Goal: Information Seeking & Learning: Learn about a topic

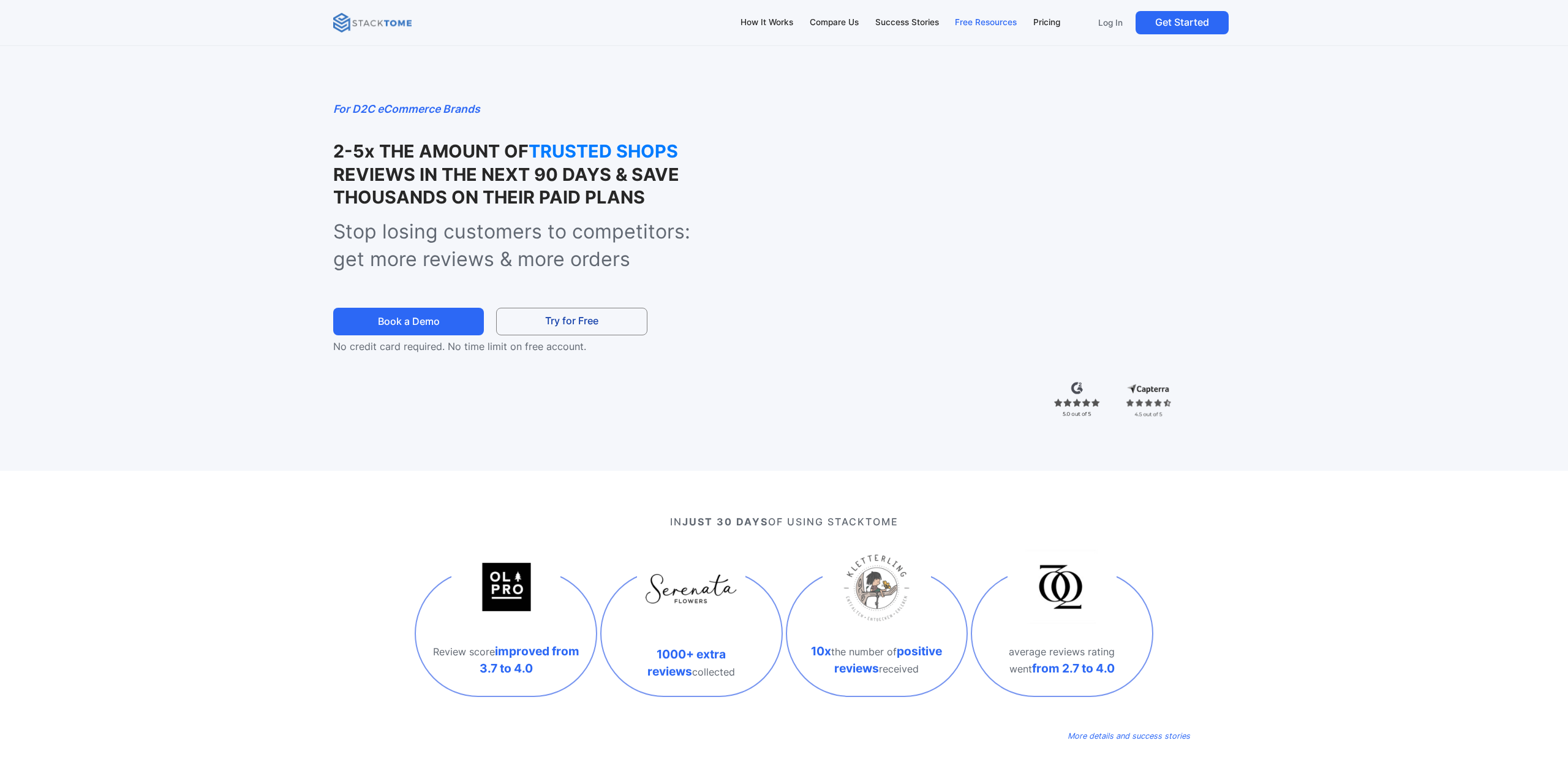
click at [1001, 23] on div "Free Resources" at bounding box center [986, 22] width 62 height 13
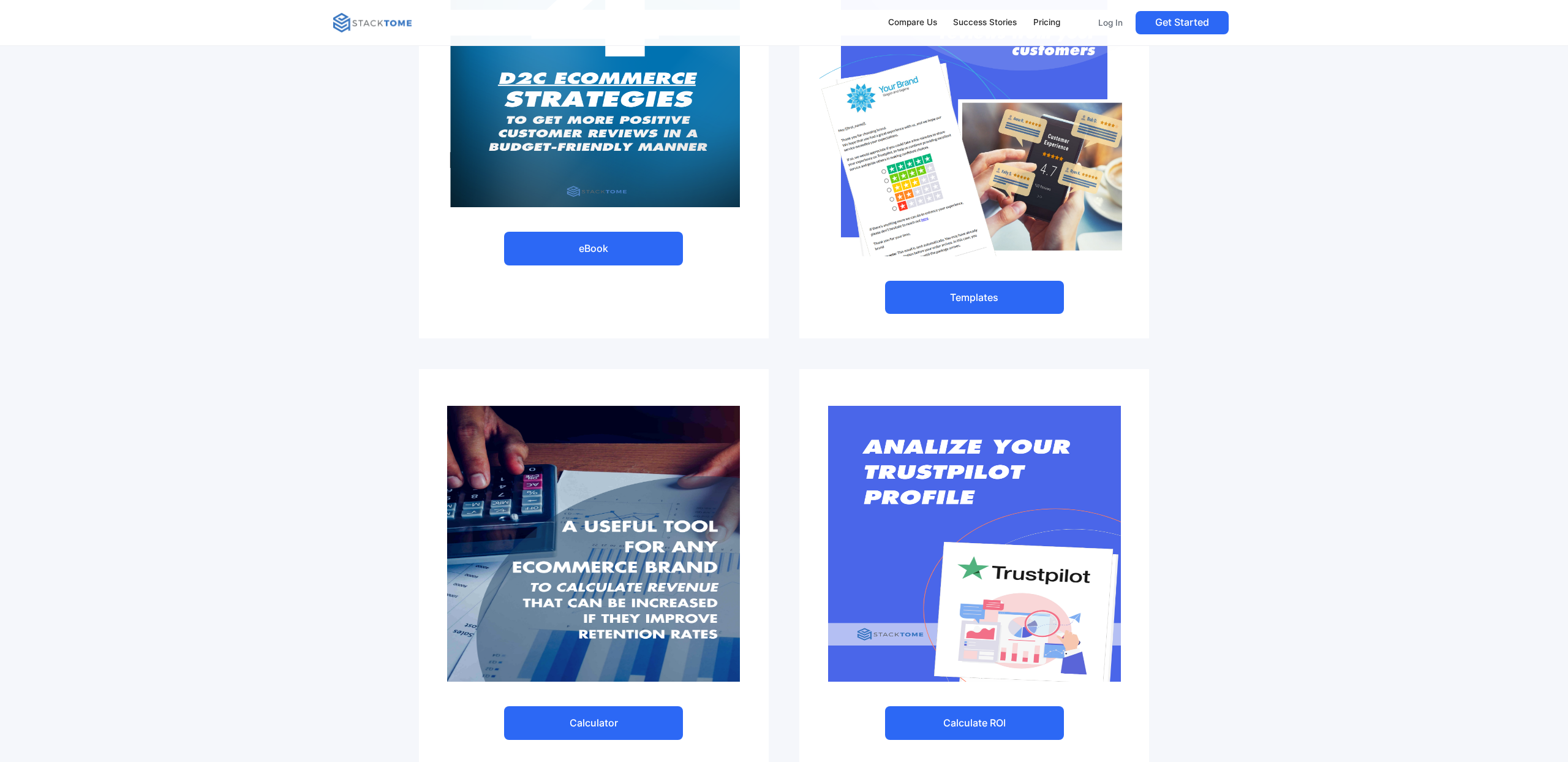
scroll to position [247, 0]
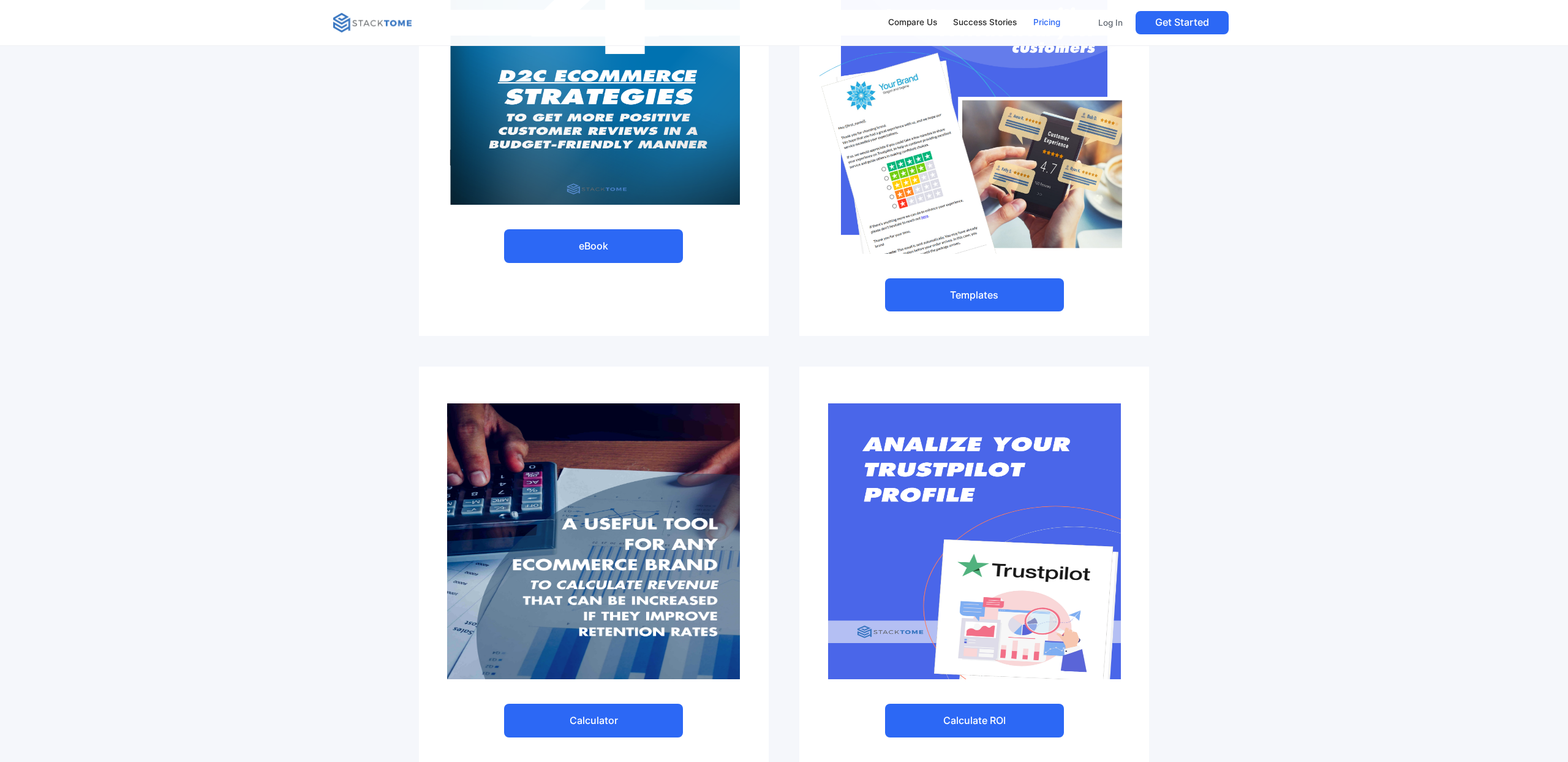
click at [1042, 22] on div "Pricing" at bounding box center [1047, 22] width 27 height 13
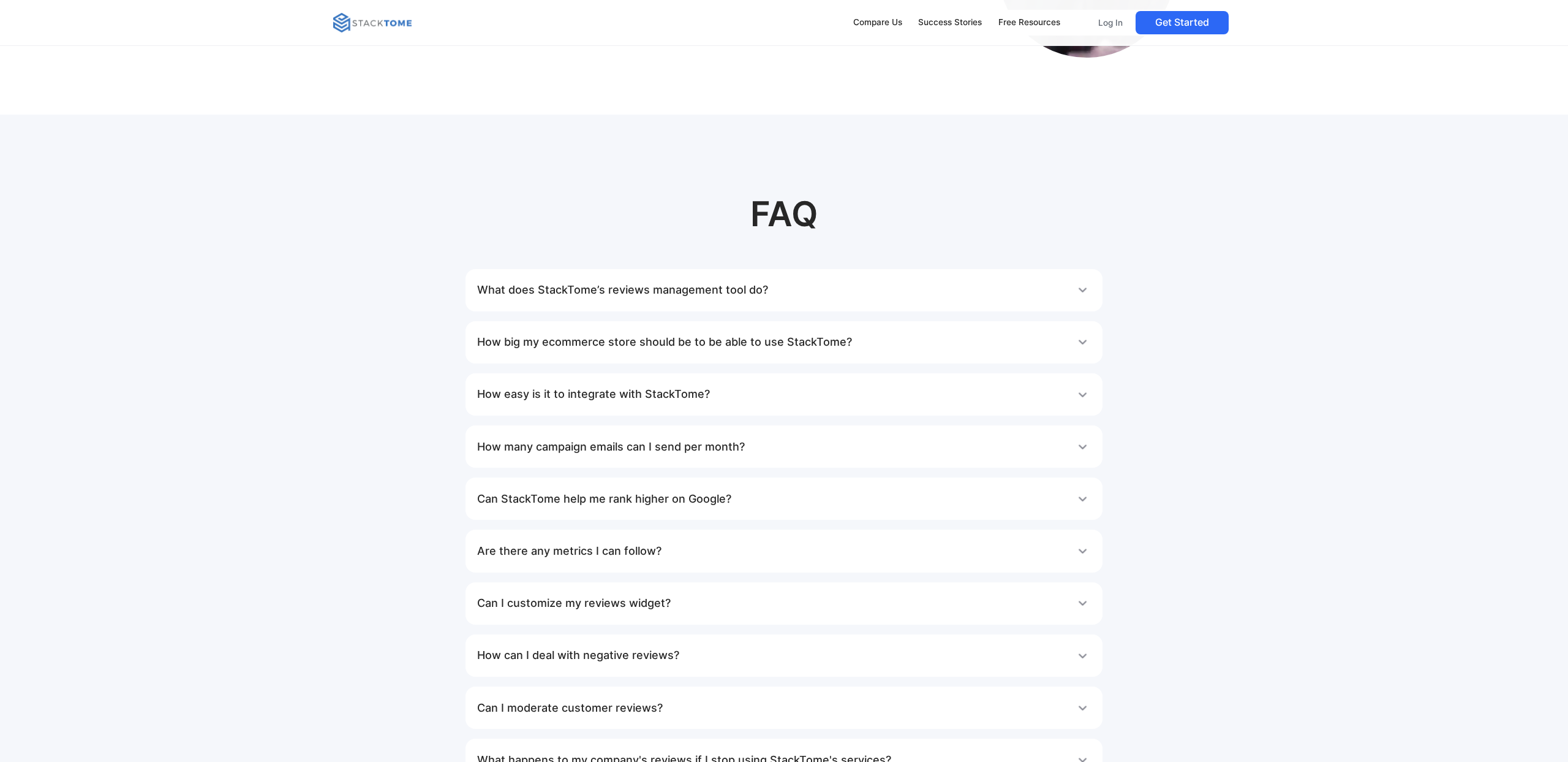
scroll to position [2058, 0]
click at [1075, 297] on div "What does StackTome’s reviews management tool do?" at bounding box center [783, 288] width 613 height 24
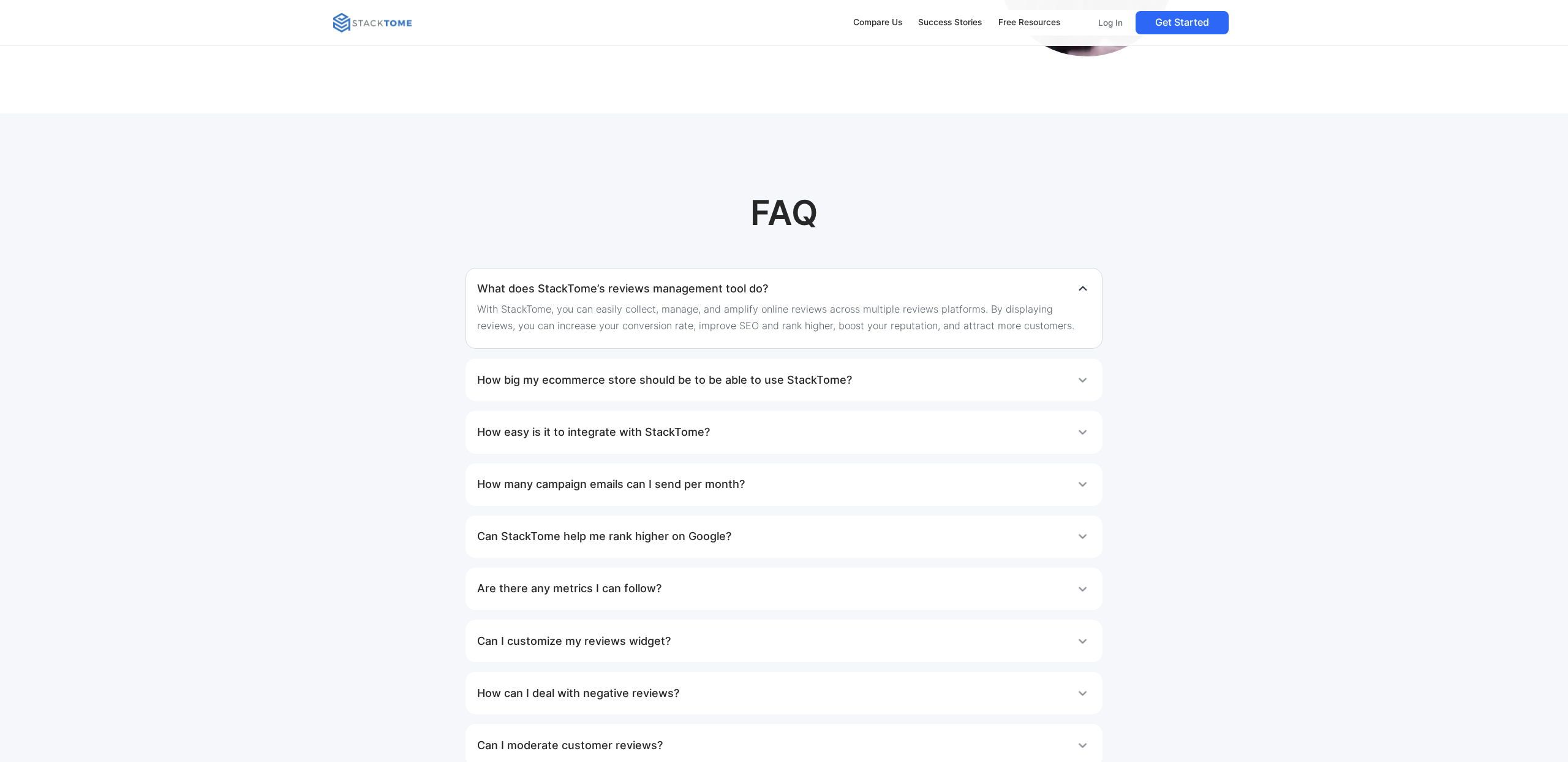
click at [1081, 436] on img at bounding box center [1082, 432] width 16 height 16
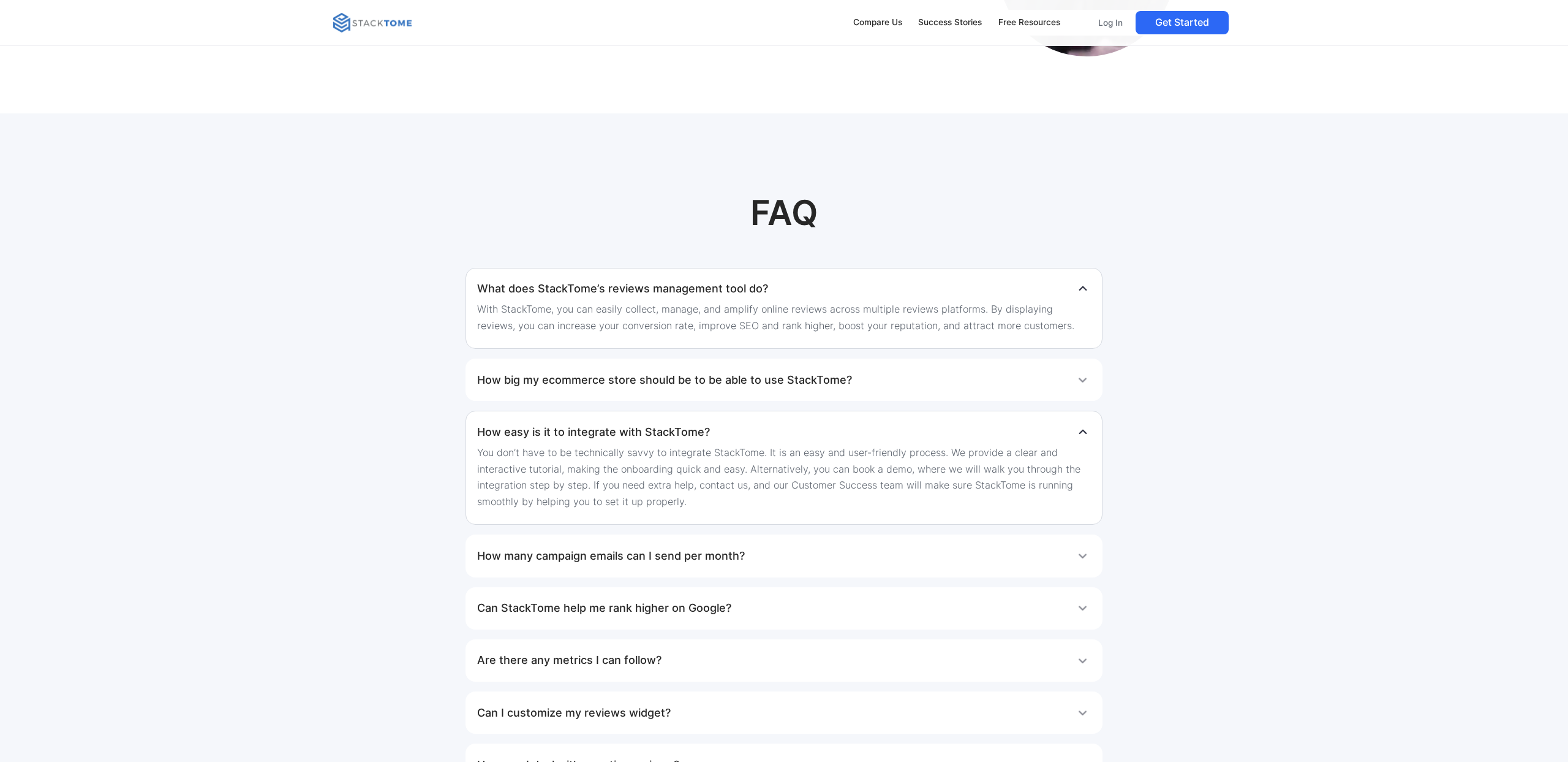
scroll to position [2056, 0]
click at [1049, 555] on div "How many campaign emails can I send per month?" at bounding box center [783, 558] width 613 height 24
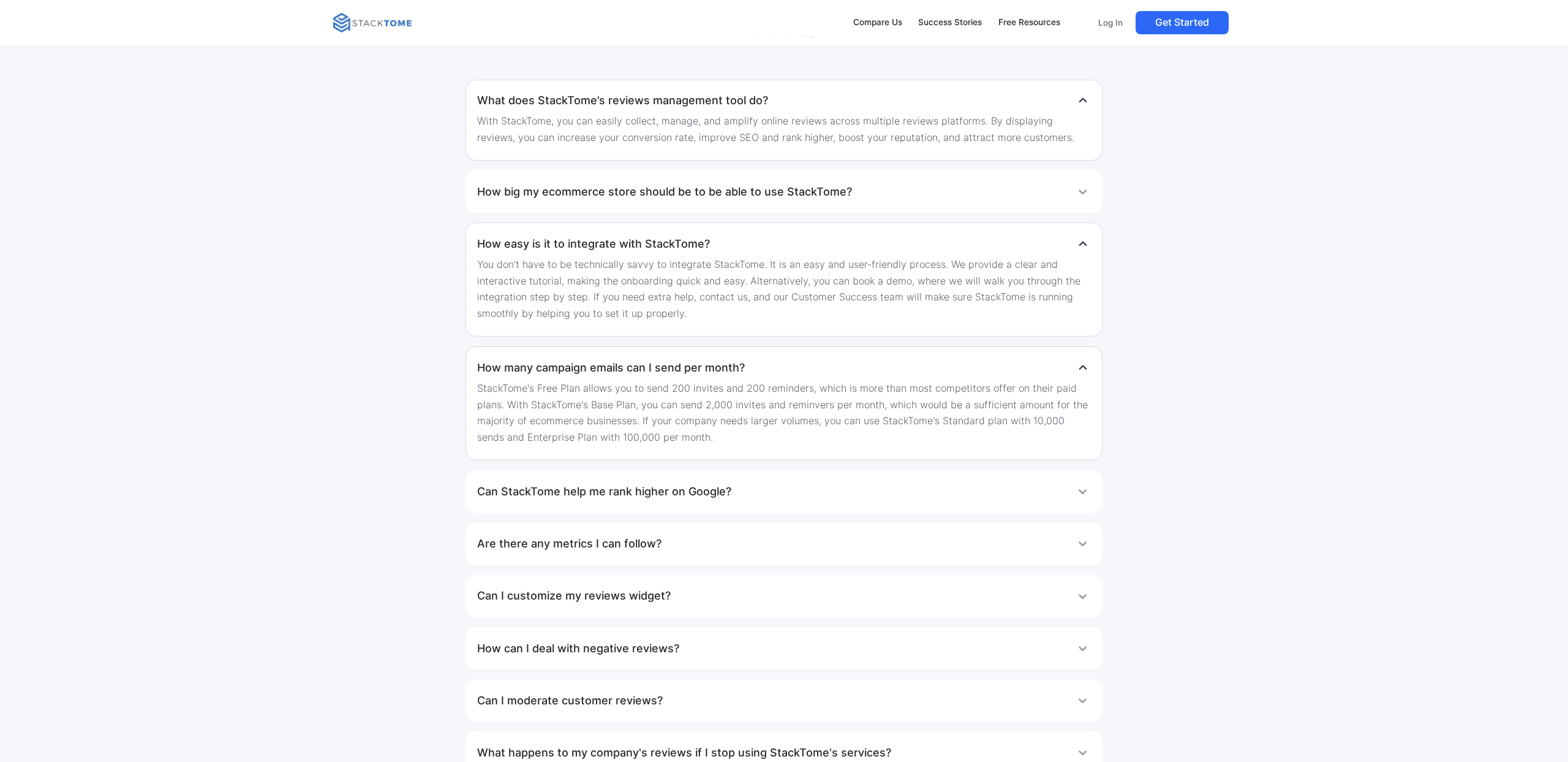
scroll to position [2247, 0]
click at [1051, 499] on div "Can StackTome help me rank higher on Google?" at bounding box center [783, 490] width 613 height 24
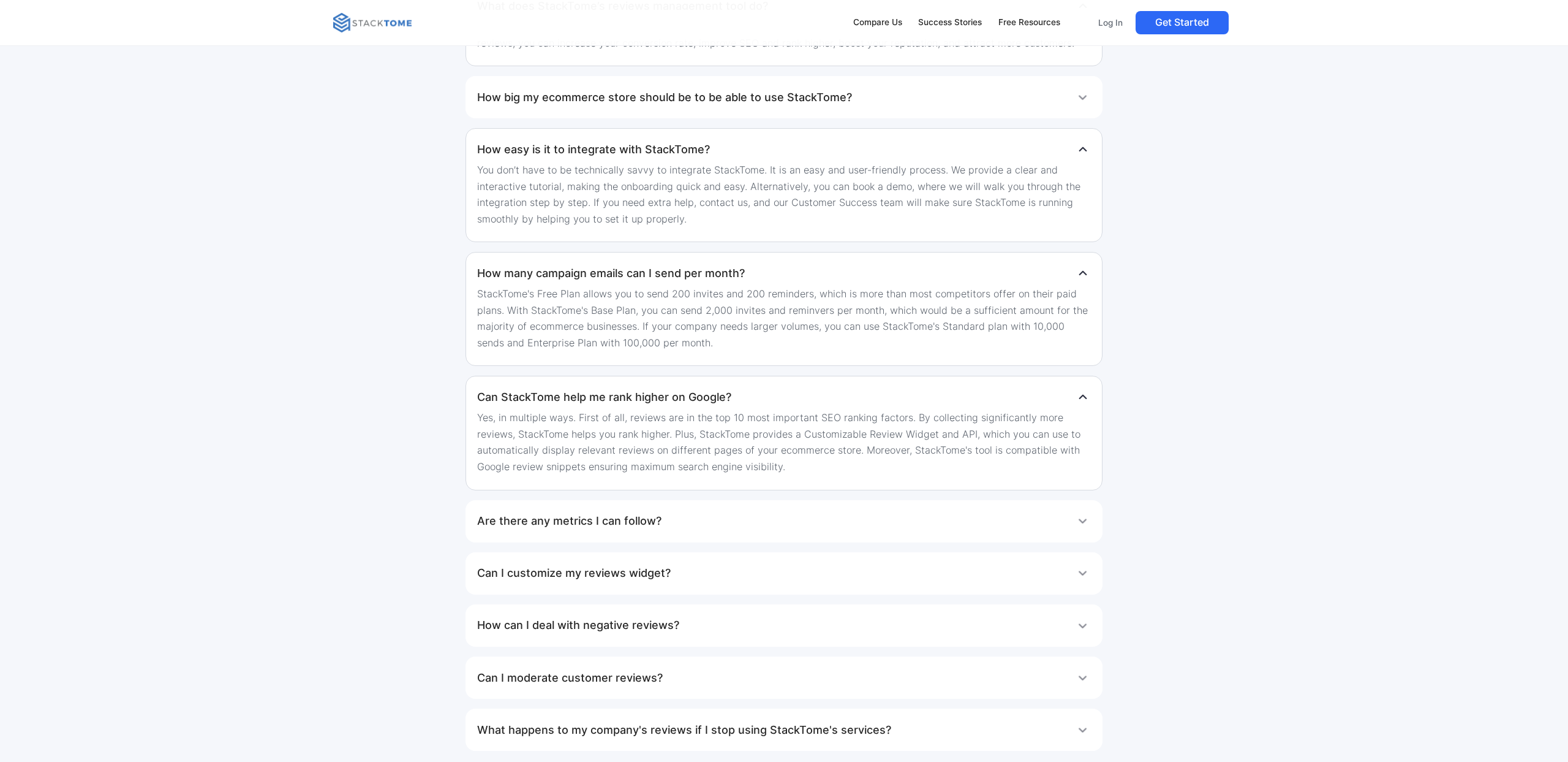
scroll to position [2349, 0]
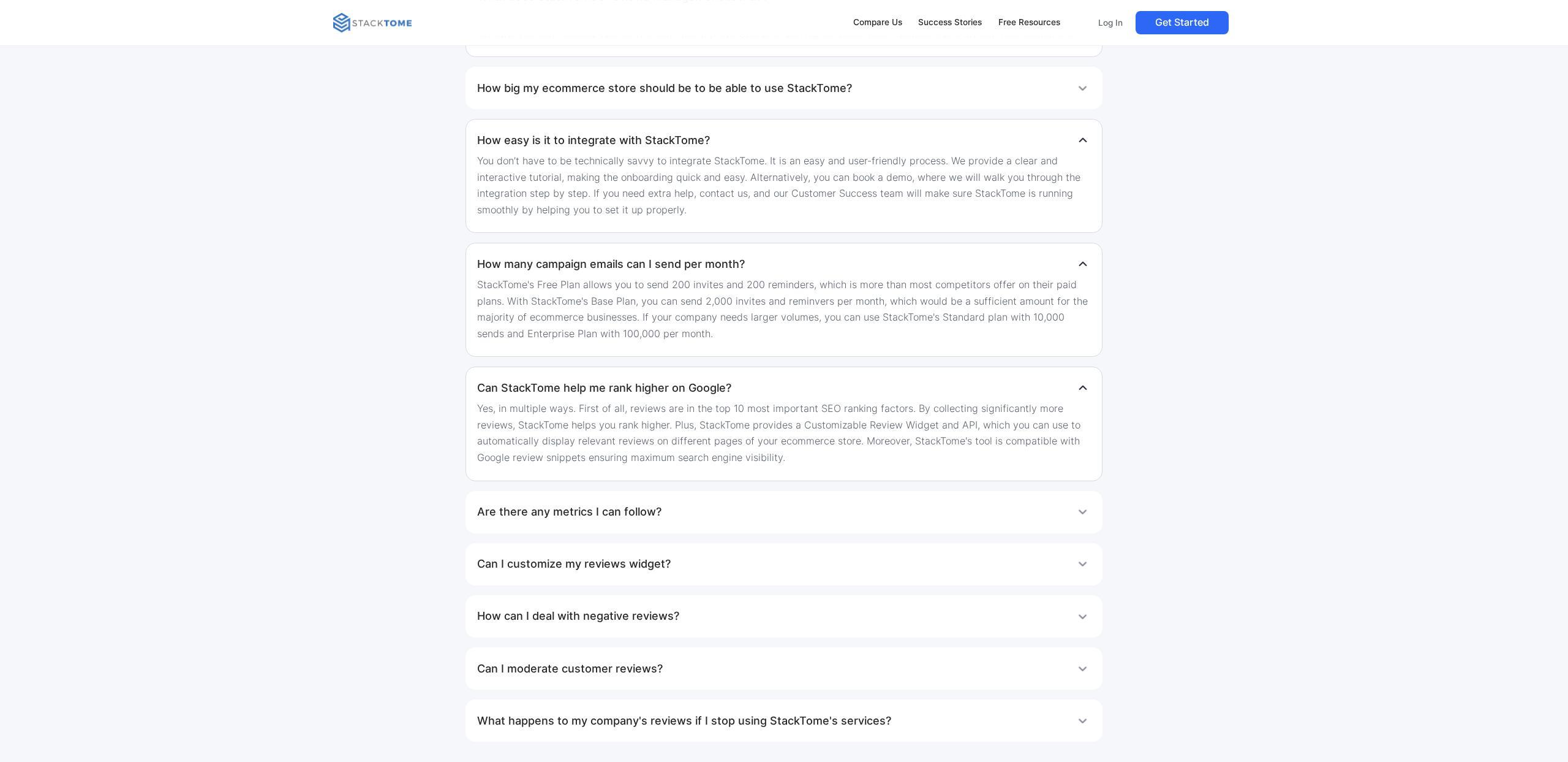
click at [1040, 524] on div "Are there any metrics I can follow?" at bounding box center [783, 511] width 613 height 24
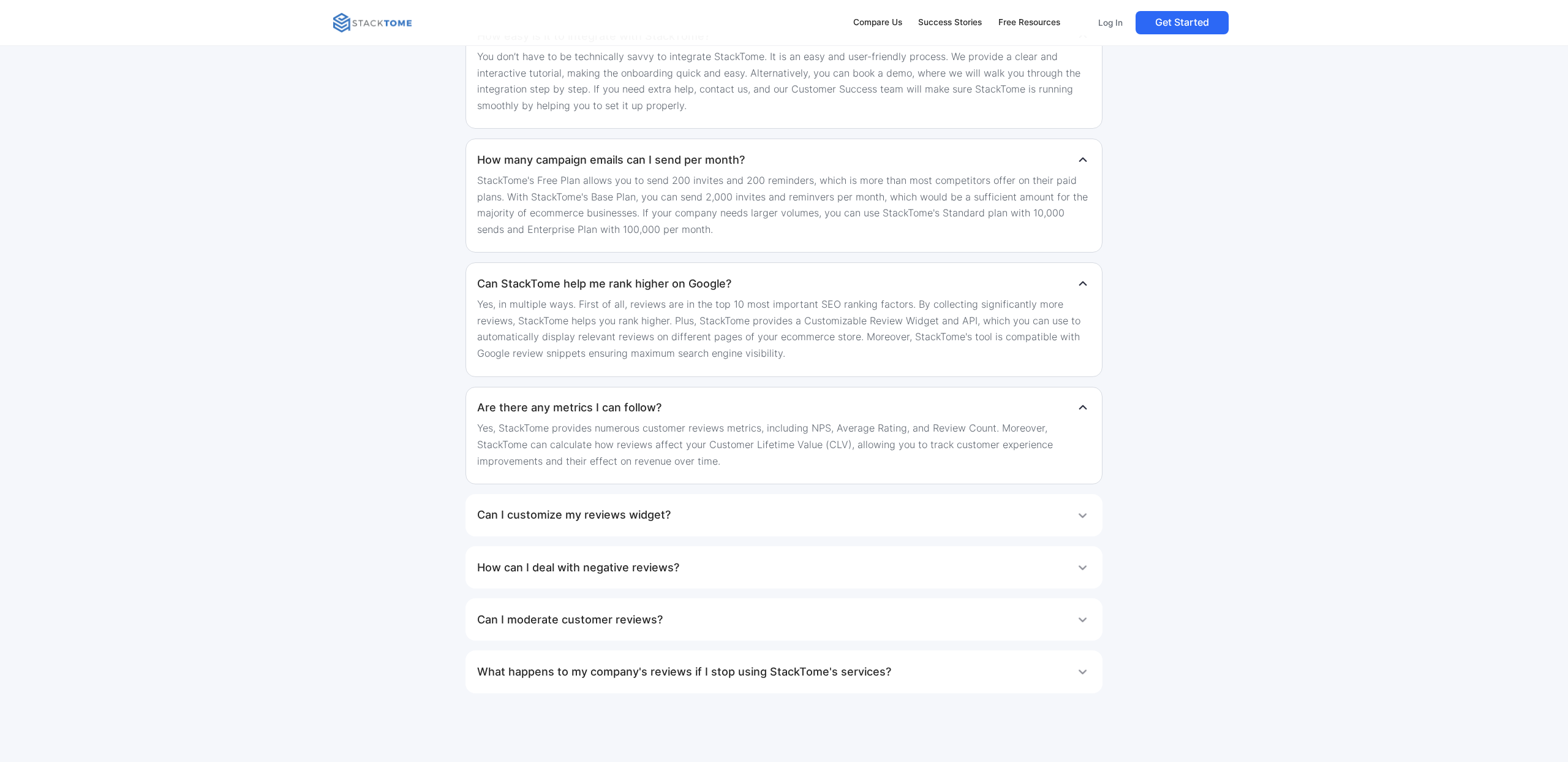
scroll to position [2454, 0]
click at [1040, 524] on div "Can I customize my reviews widget?" at bounding box center [783, 514] width 613 height 24
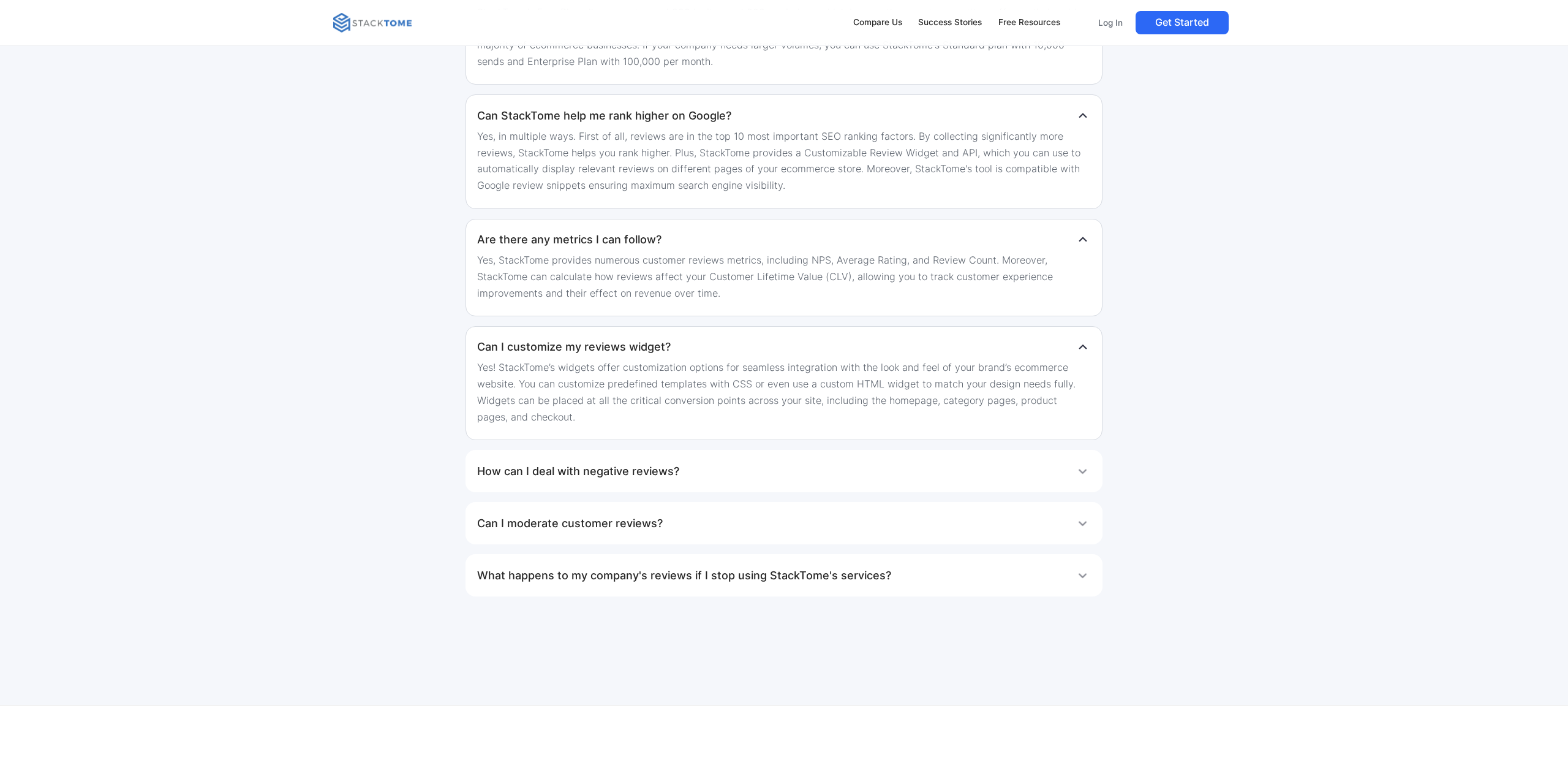
scroll to position [2622, 0]
click at [943, 476] on div "How can I deal with negative reviews?" at bounding box center [783, 470] width 613 height 24
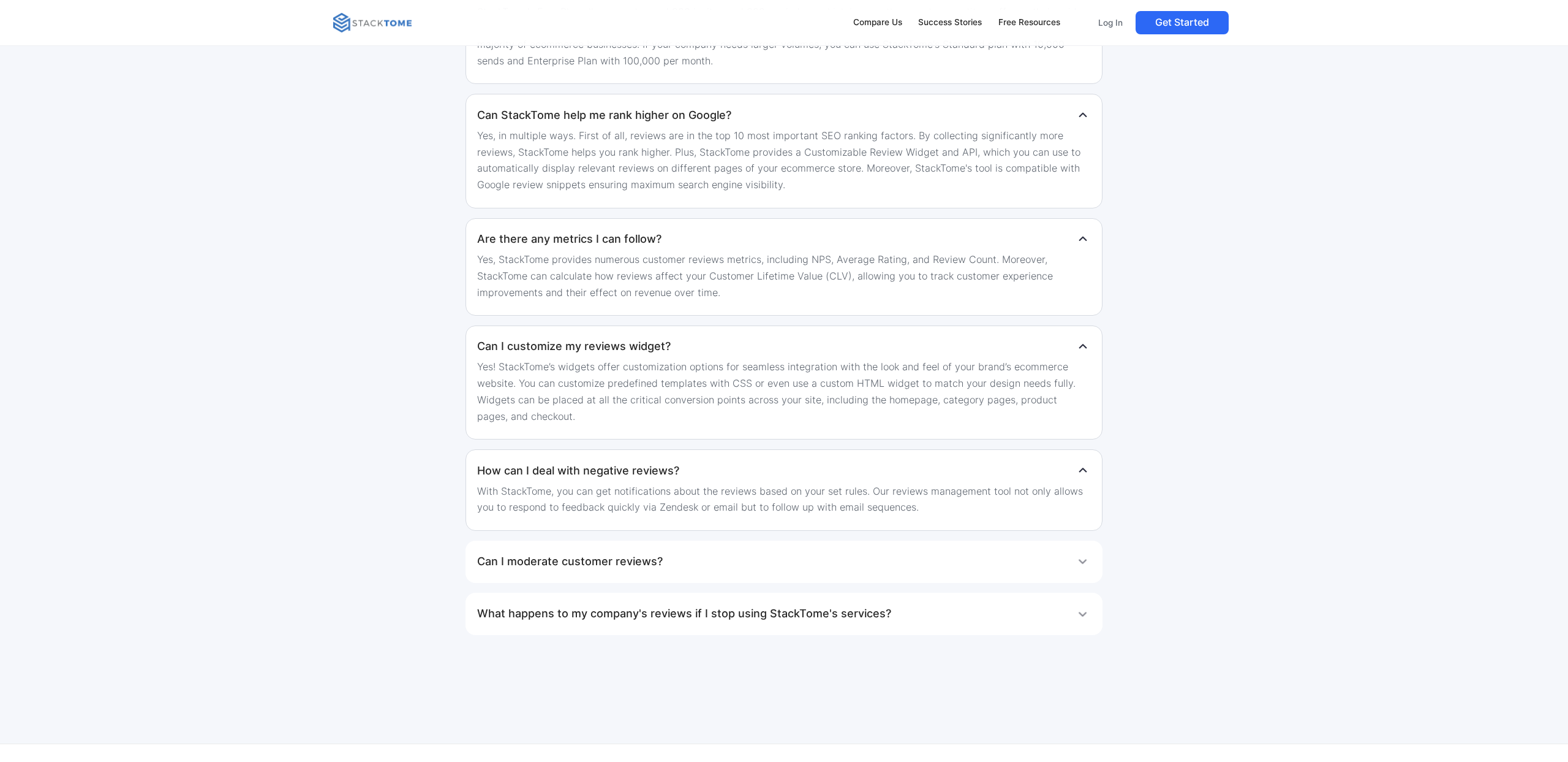
click at [974, 556] on div "Can I moderate customer reviews?" at bounding box center [783, 561] width 613 height 24
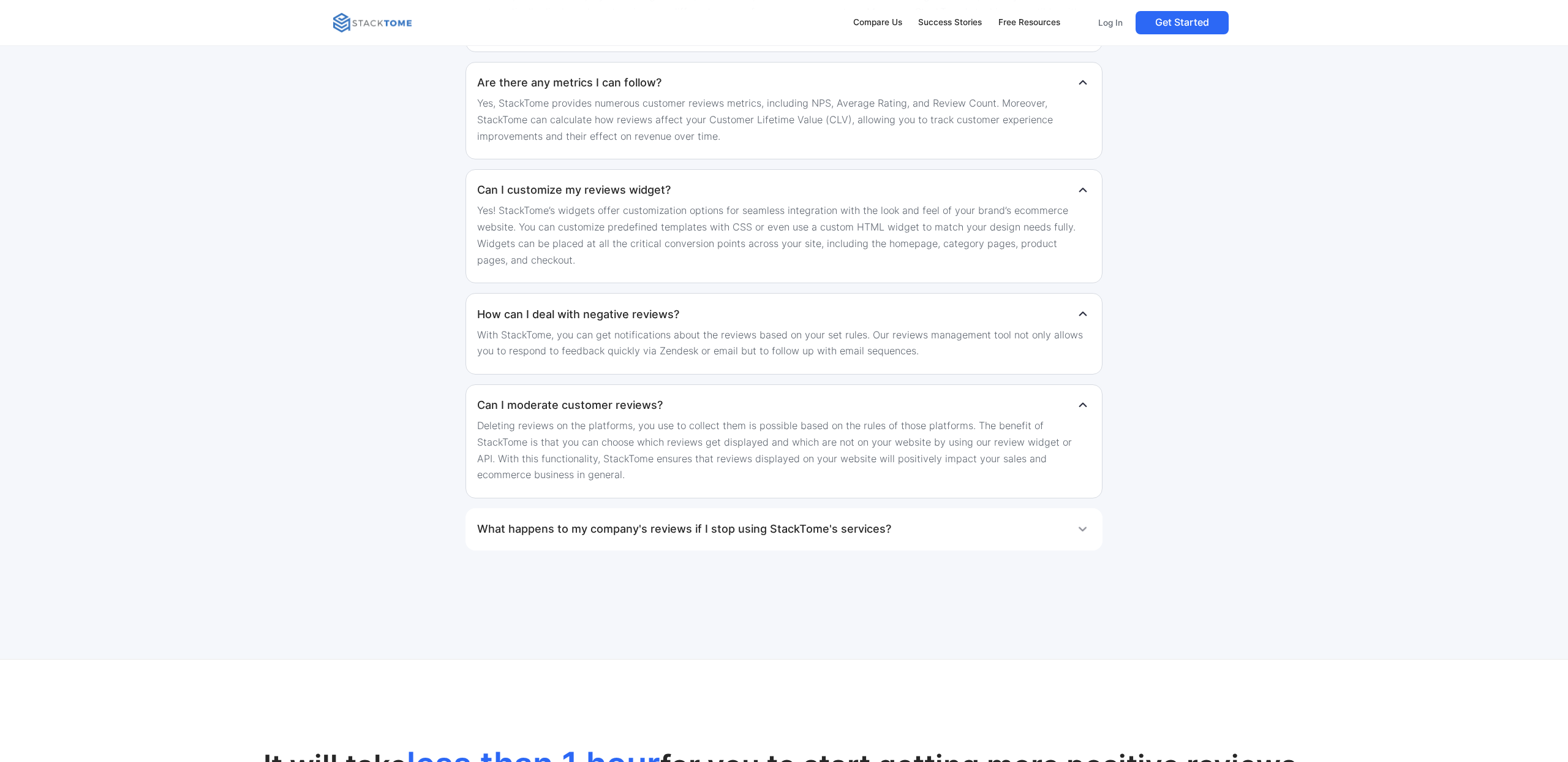
scroll to position [2781, 0]
click at [992, 533] on div "What happens to my company's reviews if I stop using StackTome's services?" at bounding box center [783, 526] width 613 height 24
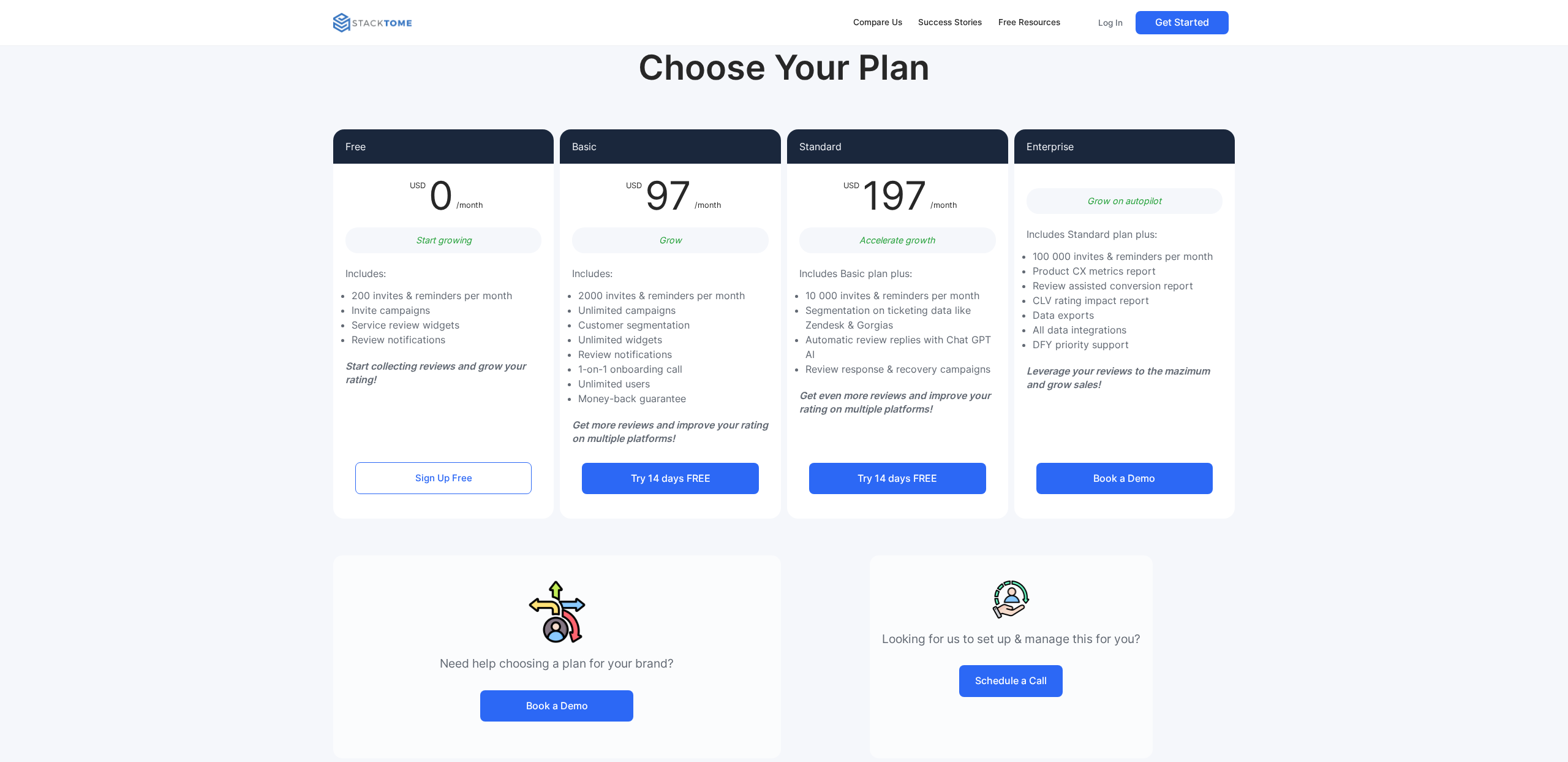
scroll to position [0, 0]
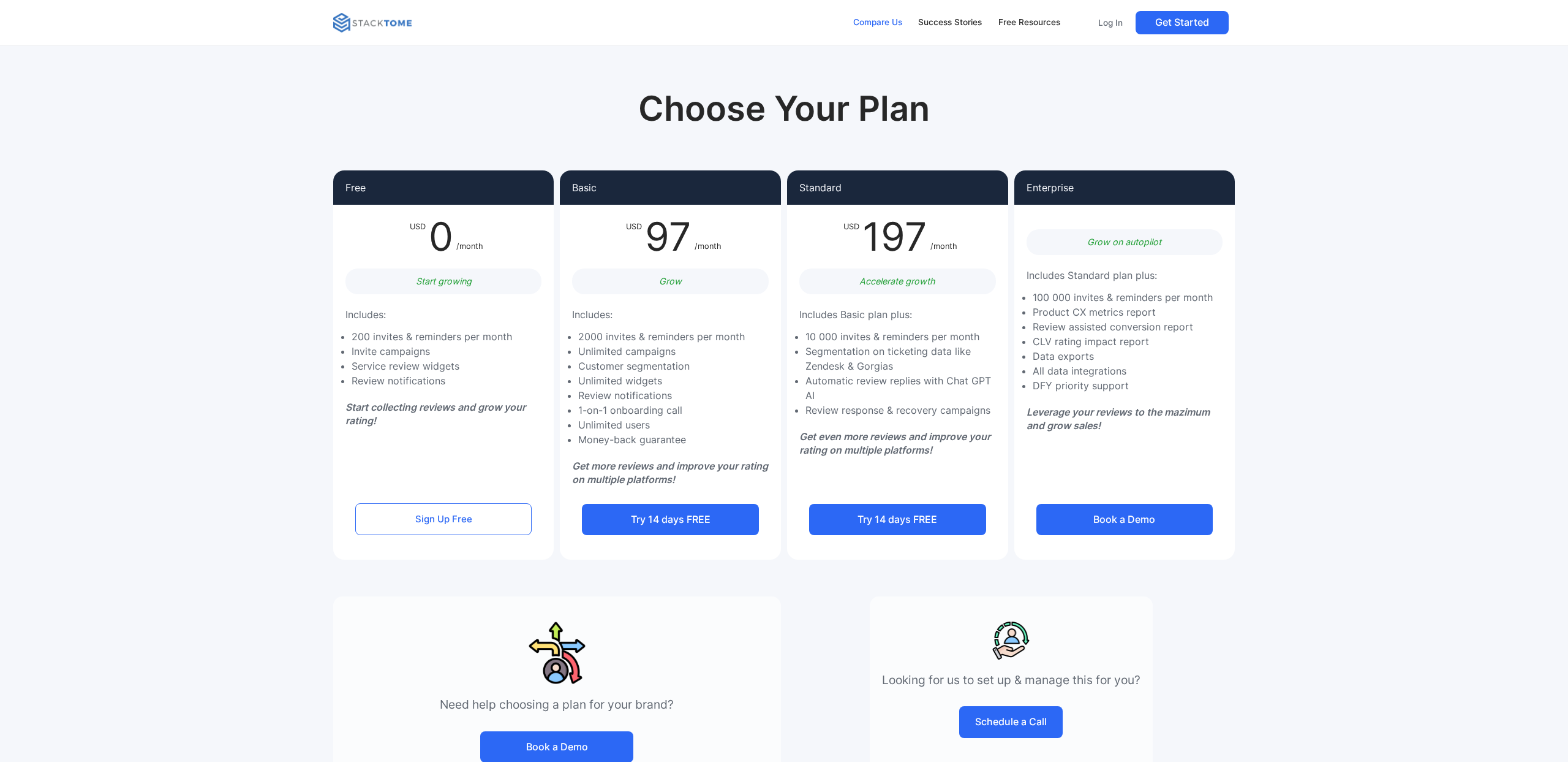
click at [879, 19] on div "Compare Us" at bounding box center [878, 22] width 49 height 13
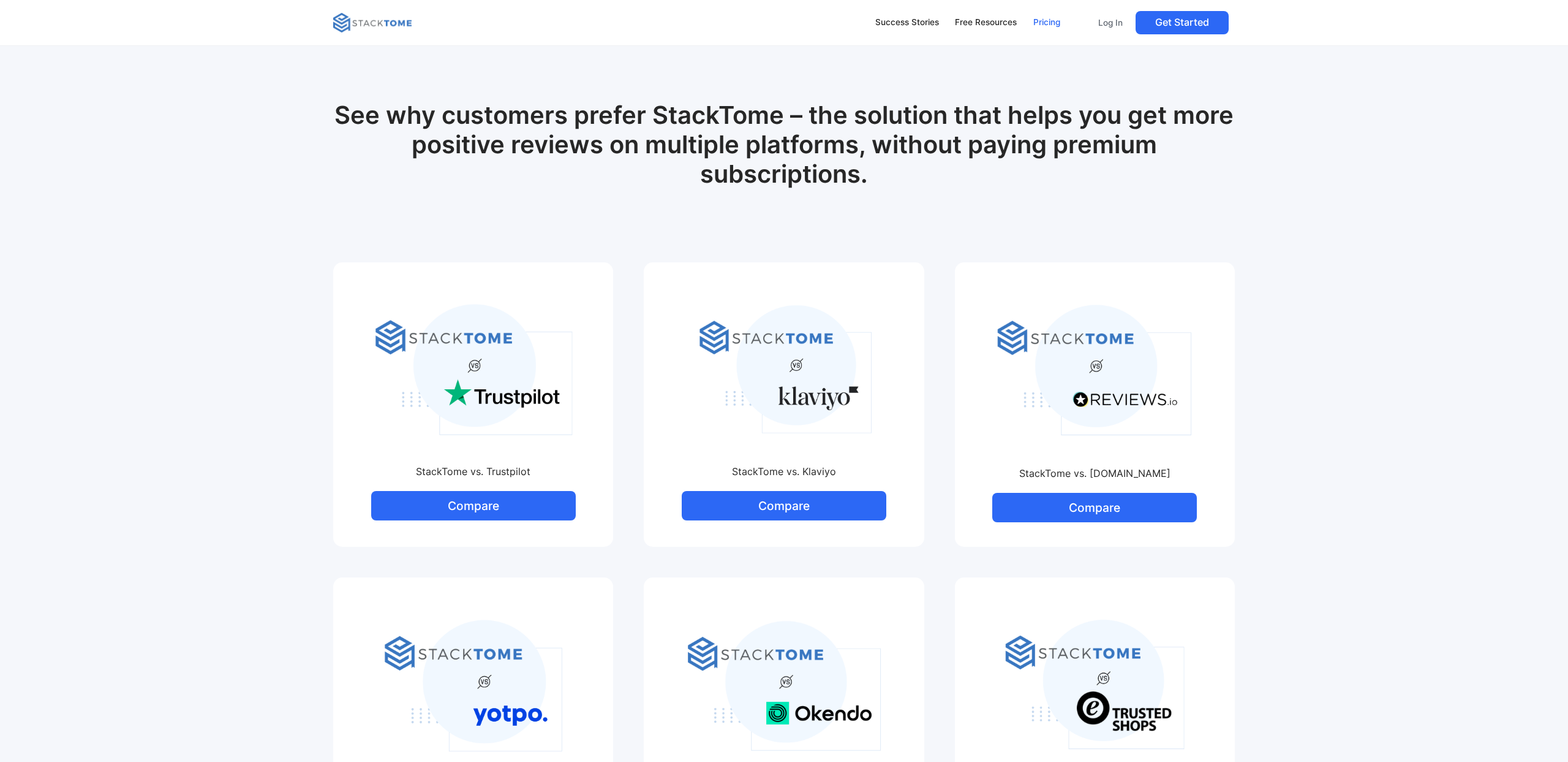
click at [1042, 22] on div "Pricing" at bounding box center [1047, 22] width 27 height 13
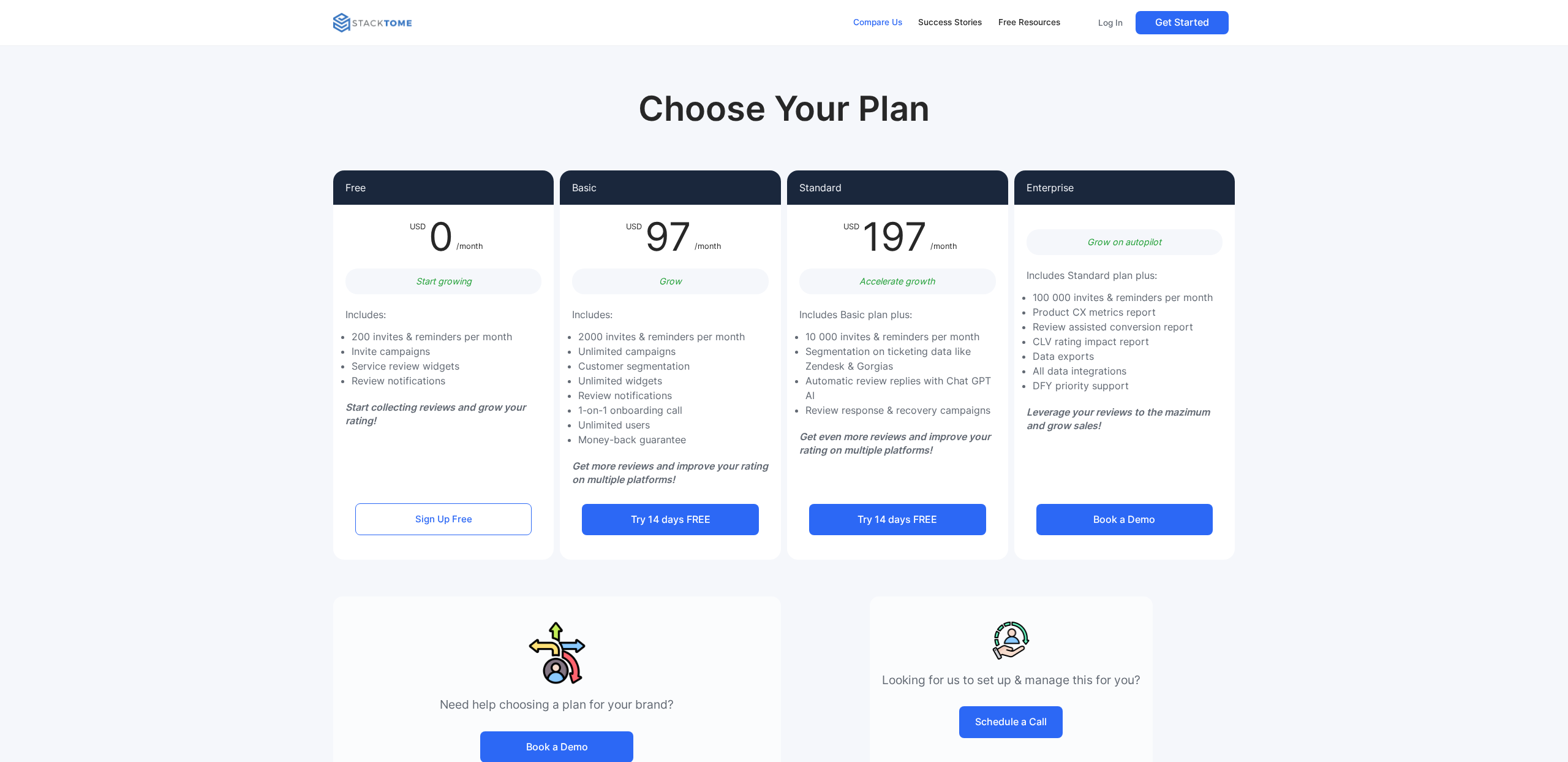
click at [873, 22] on div "Compare Us" at bounding box center [878, 22] width 49 height 13
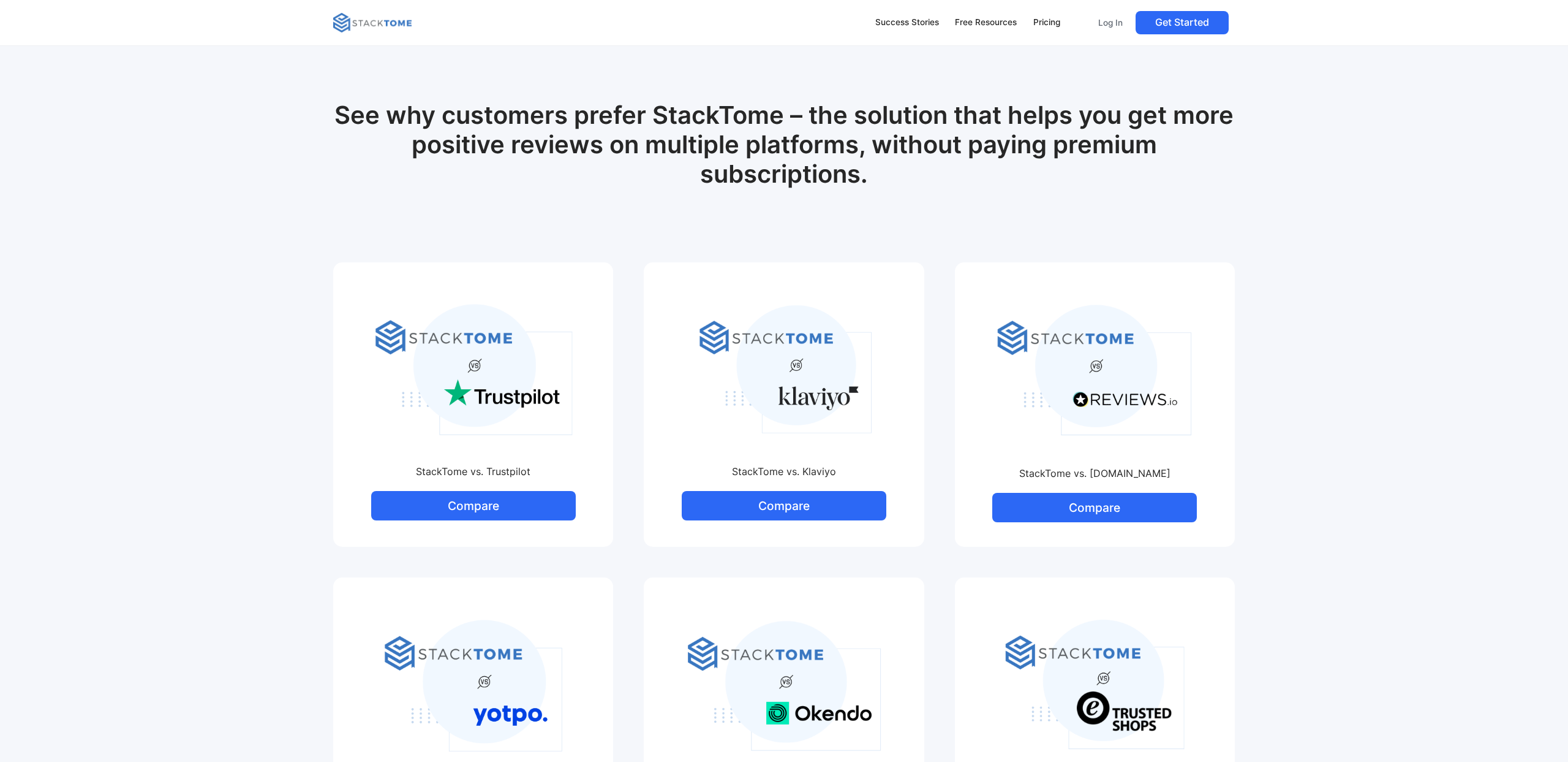
click at [342, 25] on img at bounding box center [372, 22] width 78 height 20
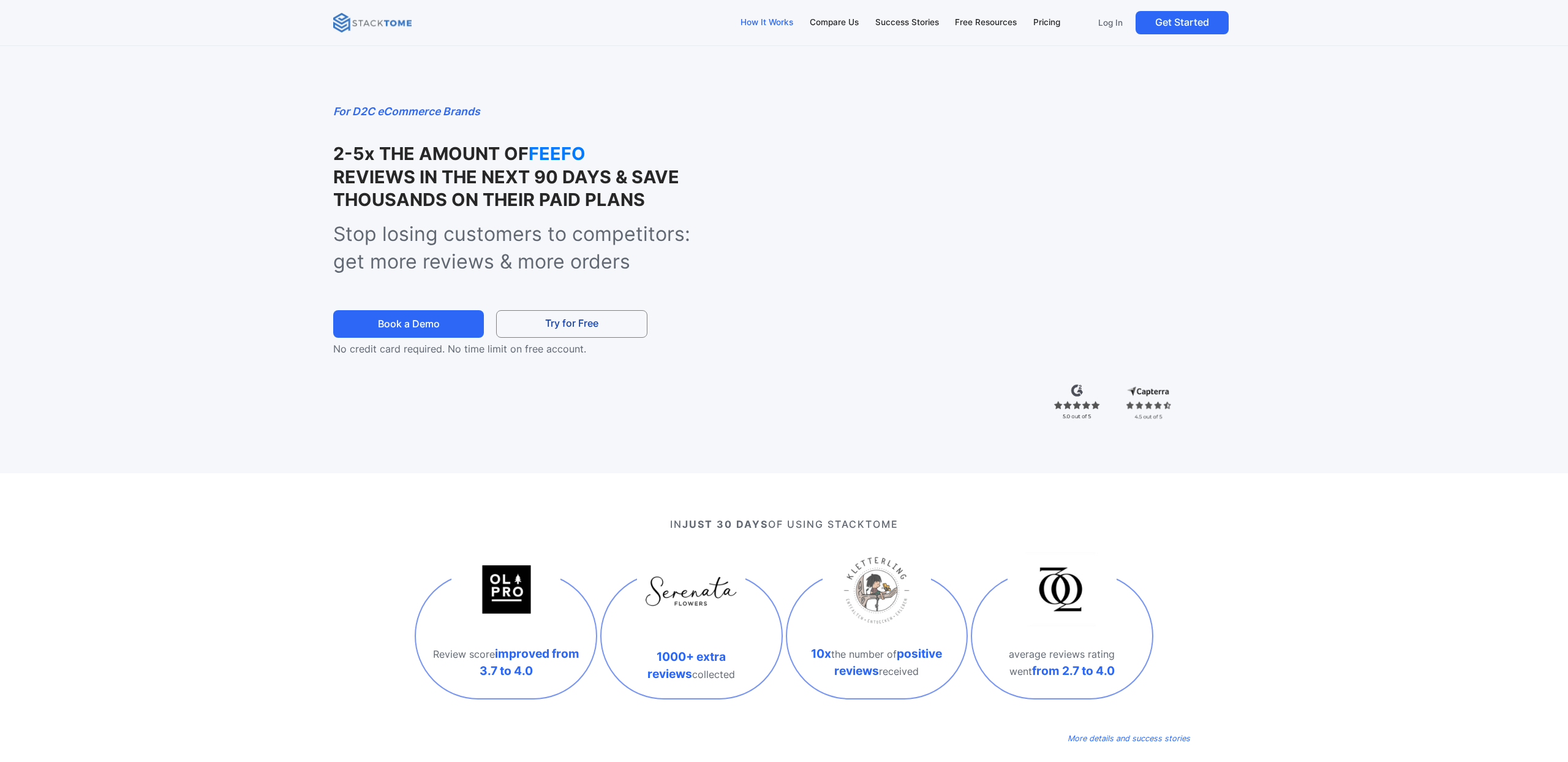
click at [774, 19] on div "How It Works" at bounding box center [767, 22] width 53 height 13
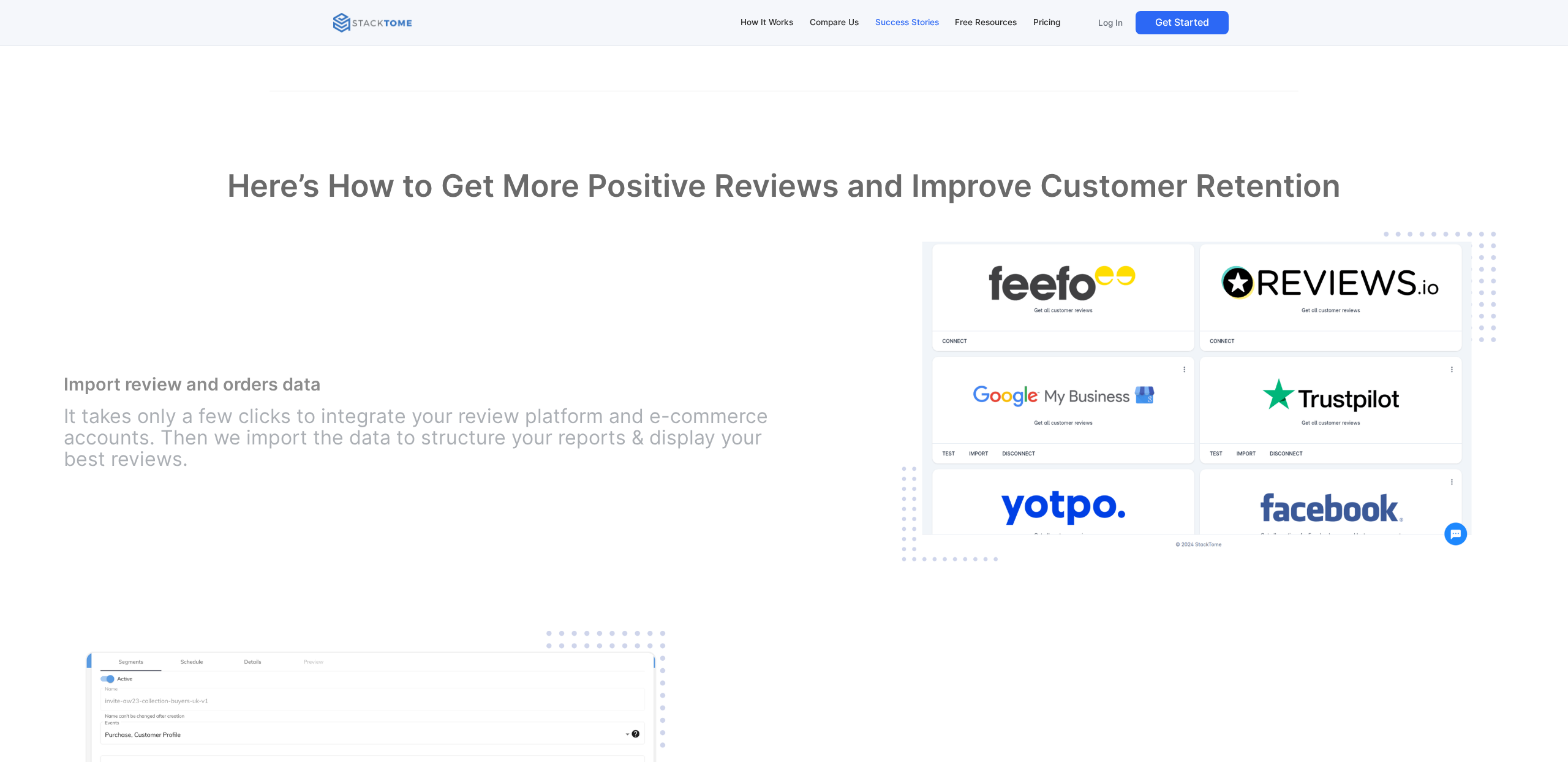
scroll to position [1490, 0]
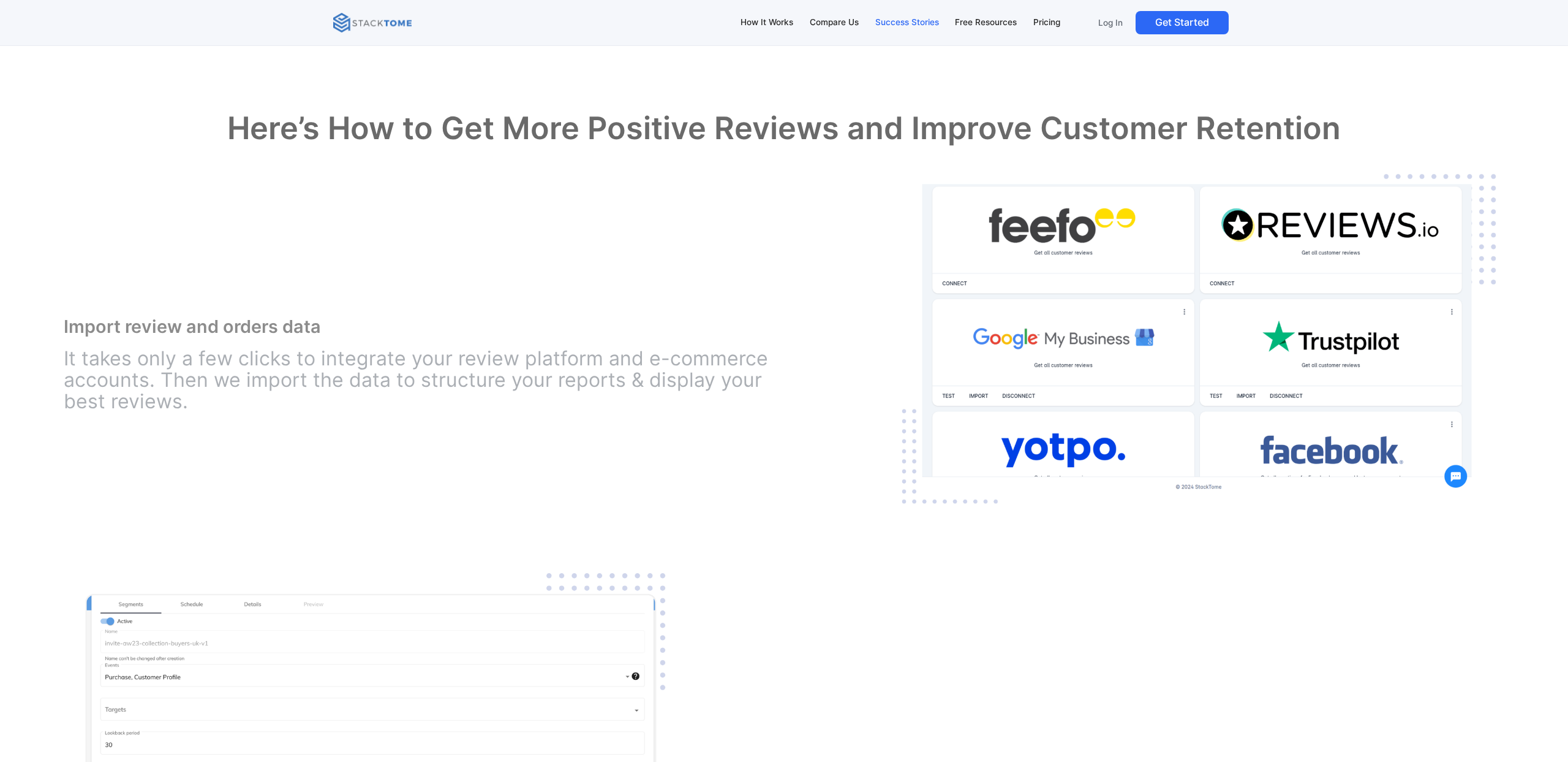
click at [911, 24] on div "Success Stories" at bounding box center [906, 22] width 63 height 13
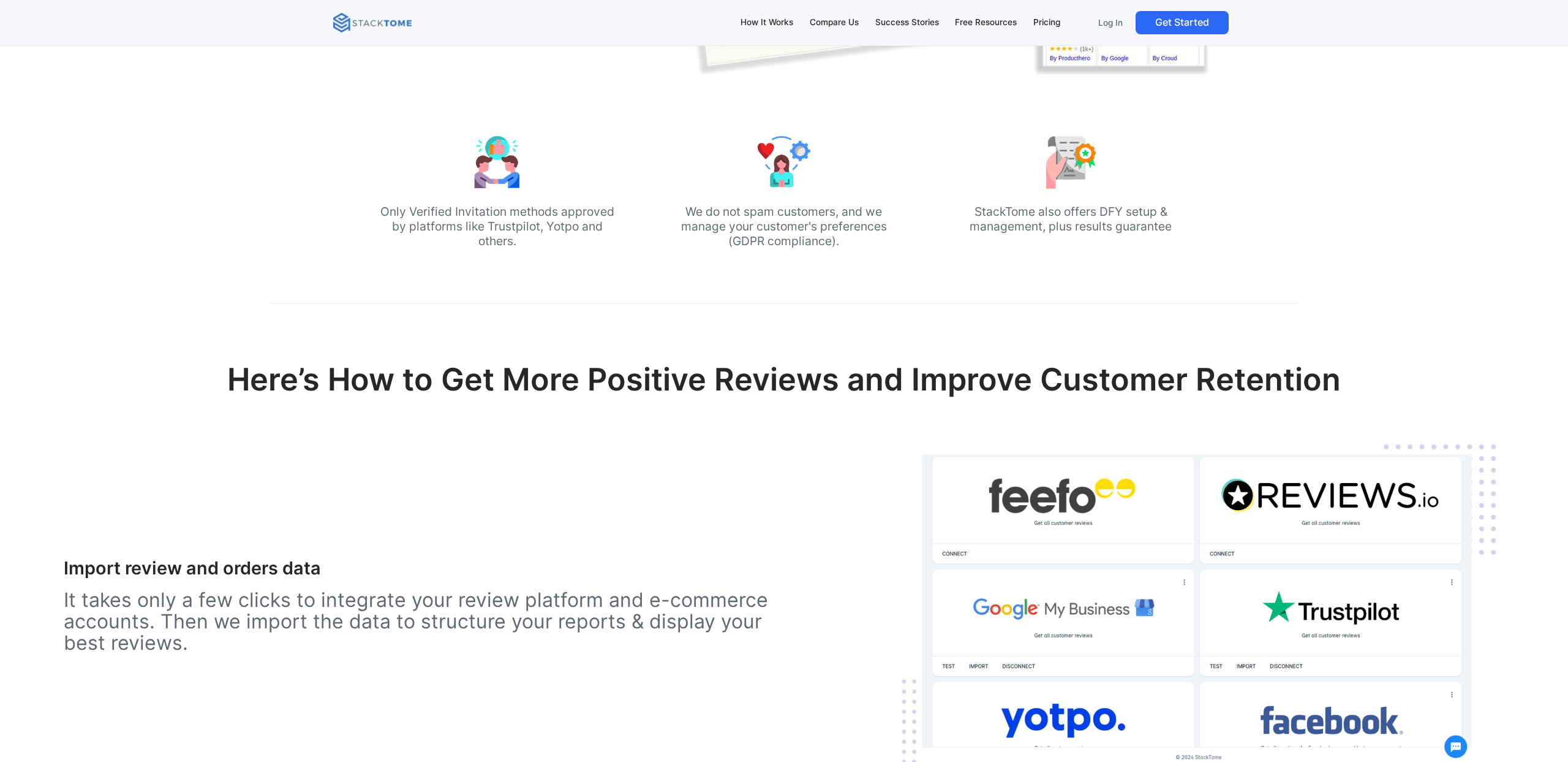
scroll to position [1143, 0]
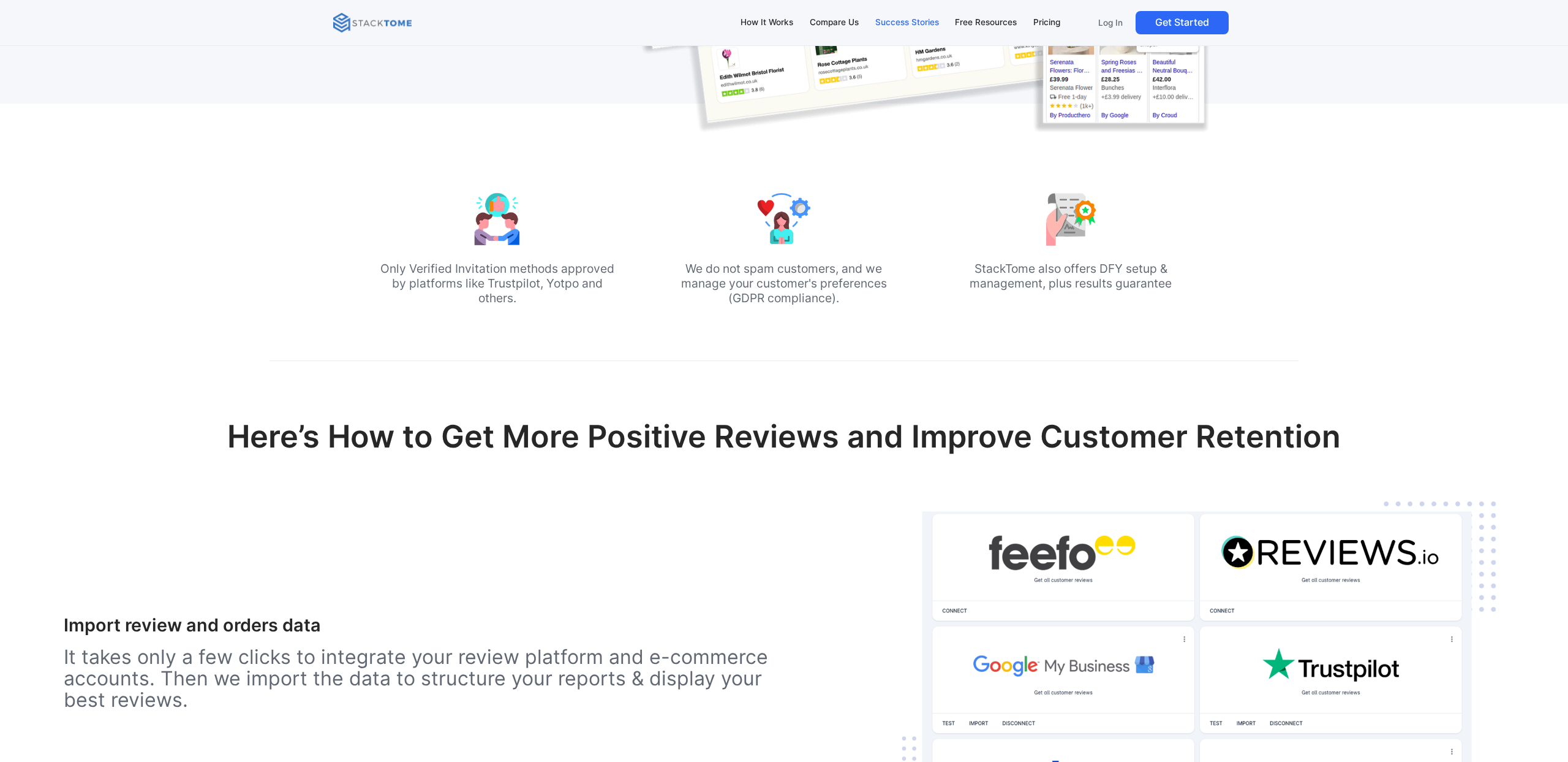
click at [924, 27] on div "Success Stories" at bounding box center [906, 22] width 63 height 13
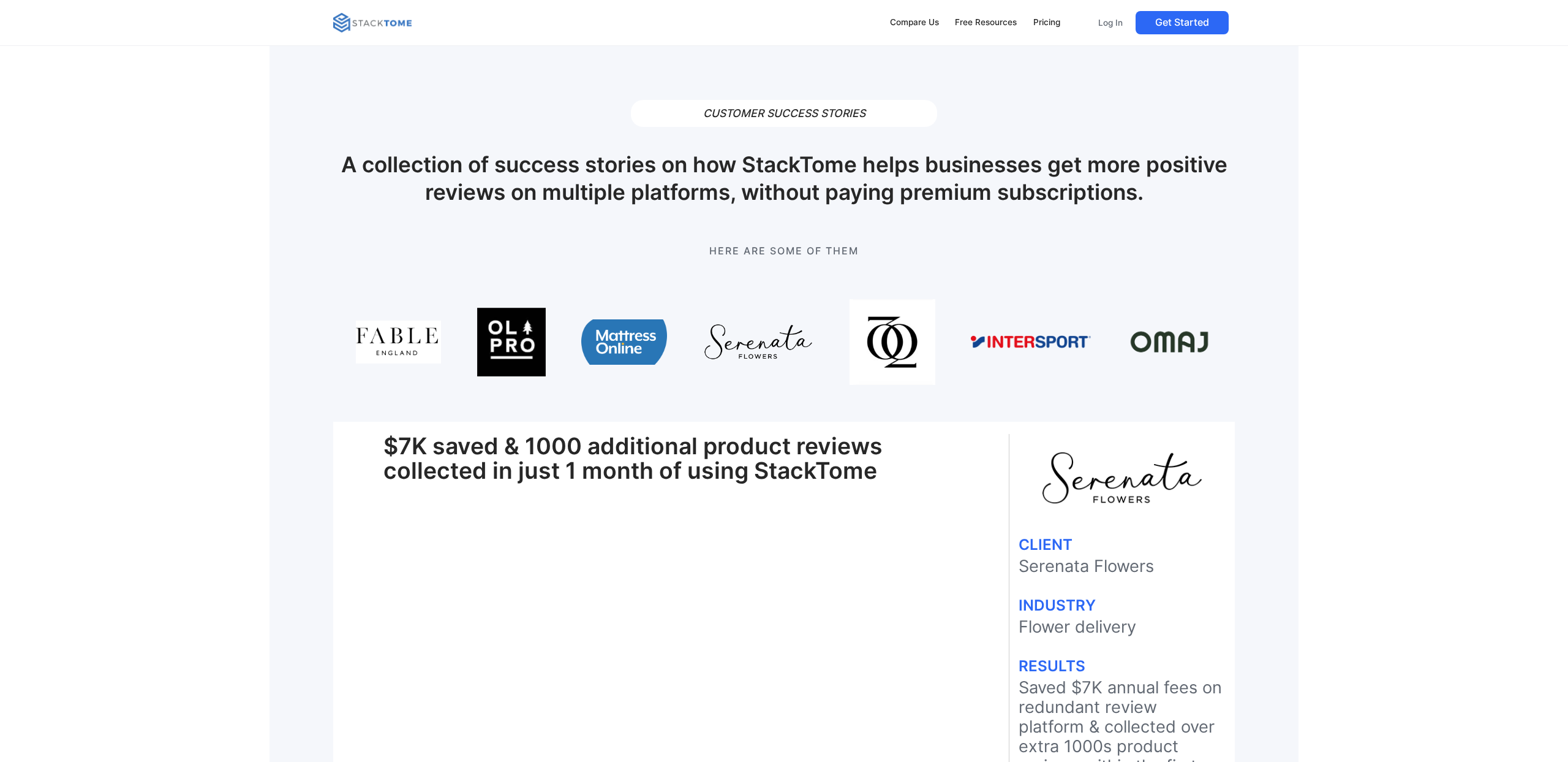
click at [609, 331] on img at bounding box center [624, 342] width 86 height 86
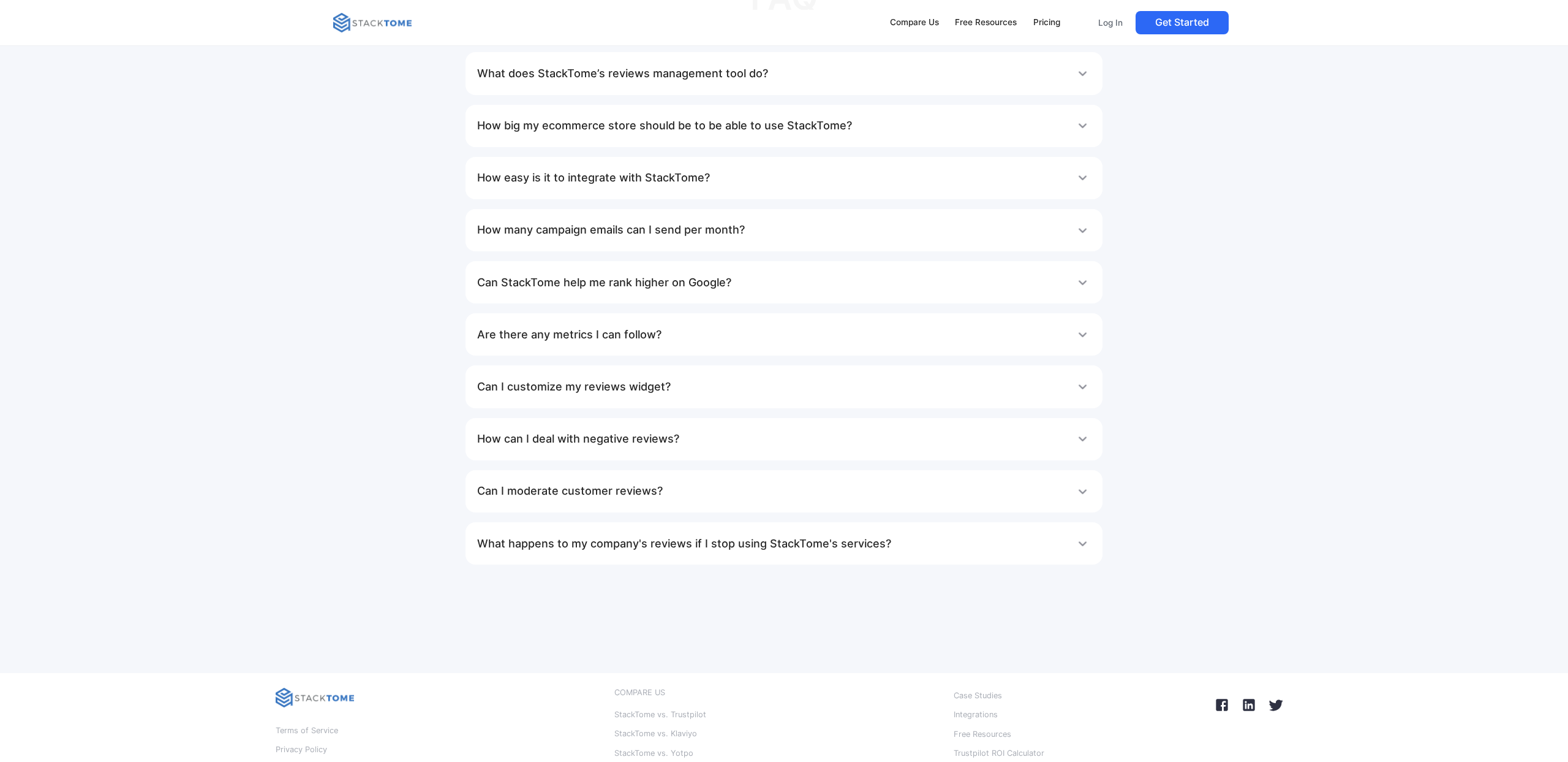
scroll to position [5053, 0]
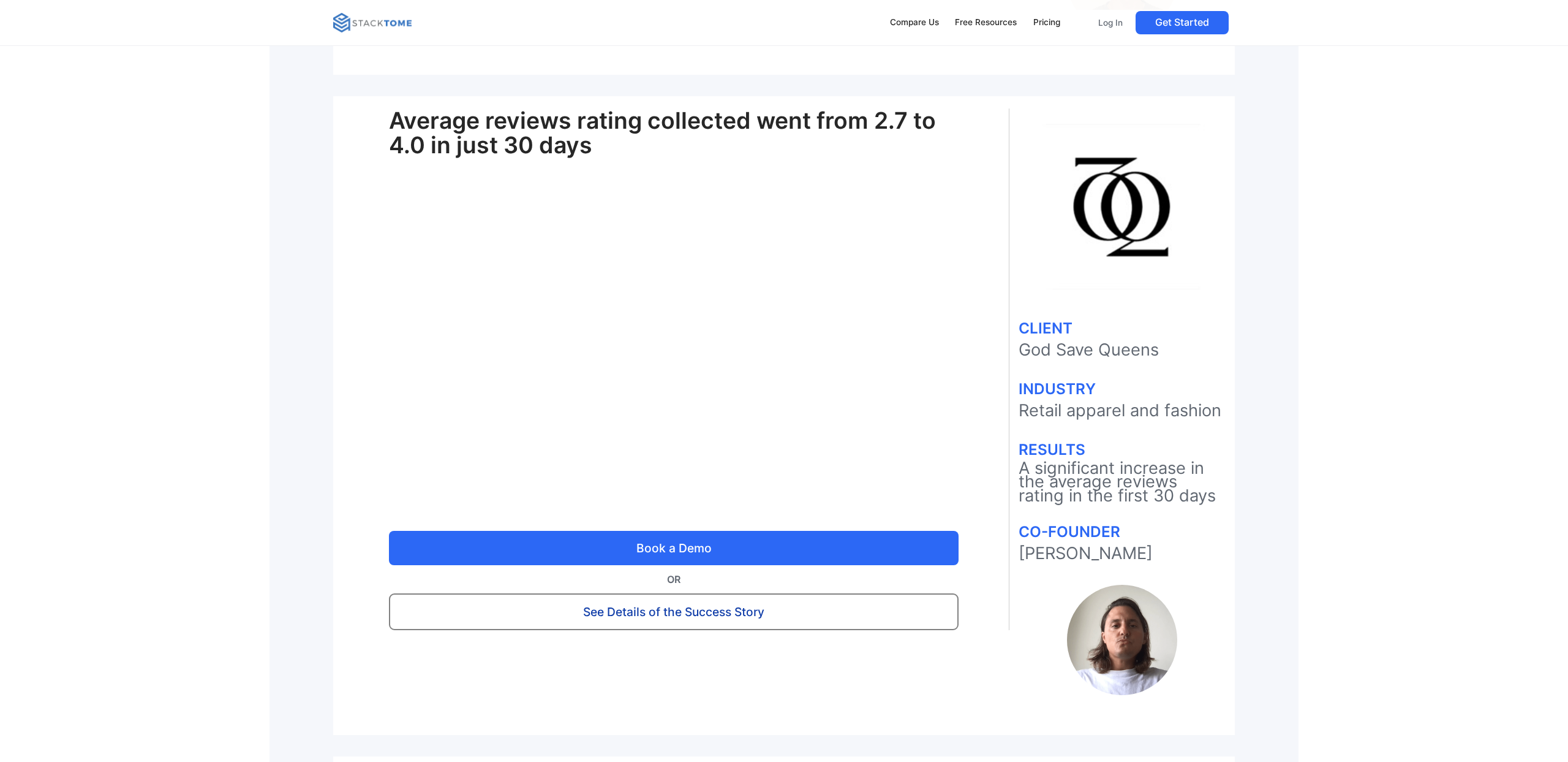
scroll to position [970, 0]
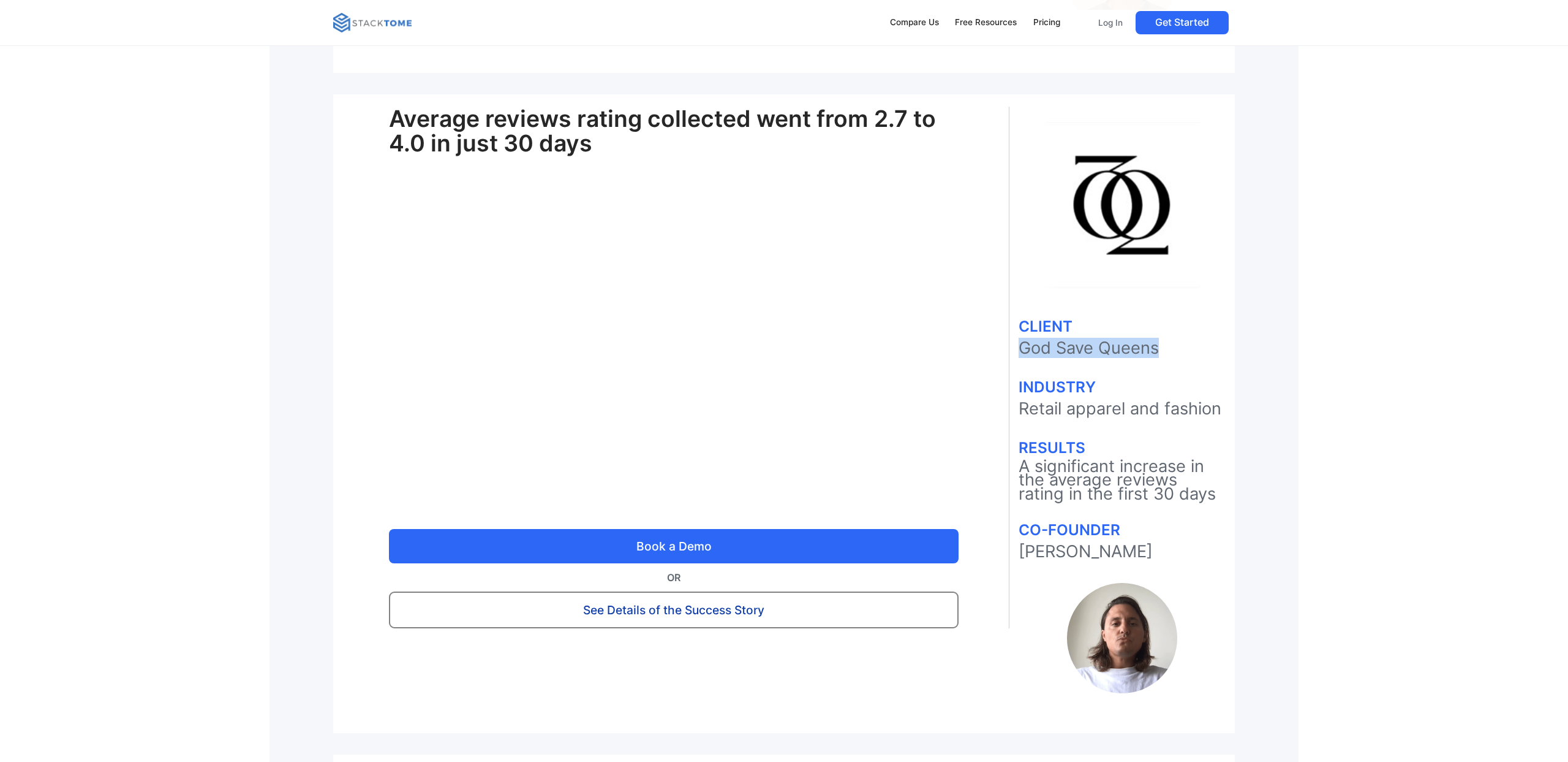
drag, startPoint x: 1157, startPoint y: 349, endPoint x: 1021, endPoint y: 349, distance: 136.0
click at [1021, 349] on p "God Save Queens" at bounding box center [1122, 348] width 207 height 20
copy p "God Save Queens"
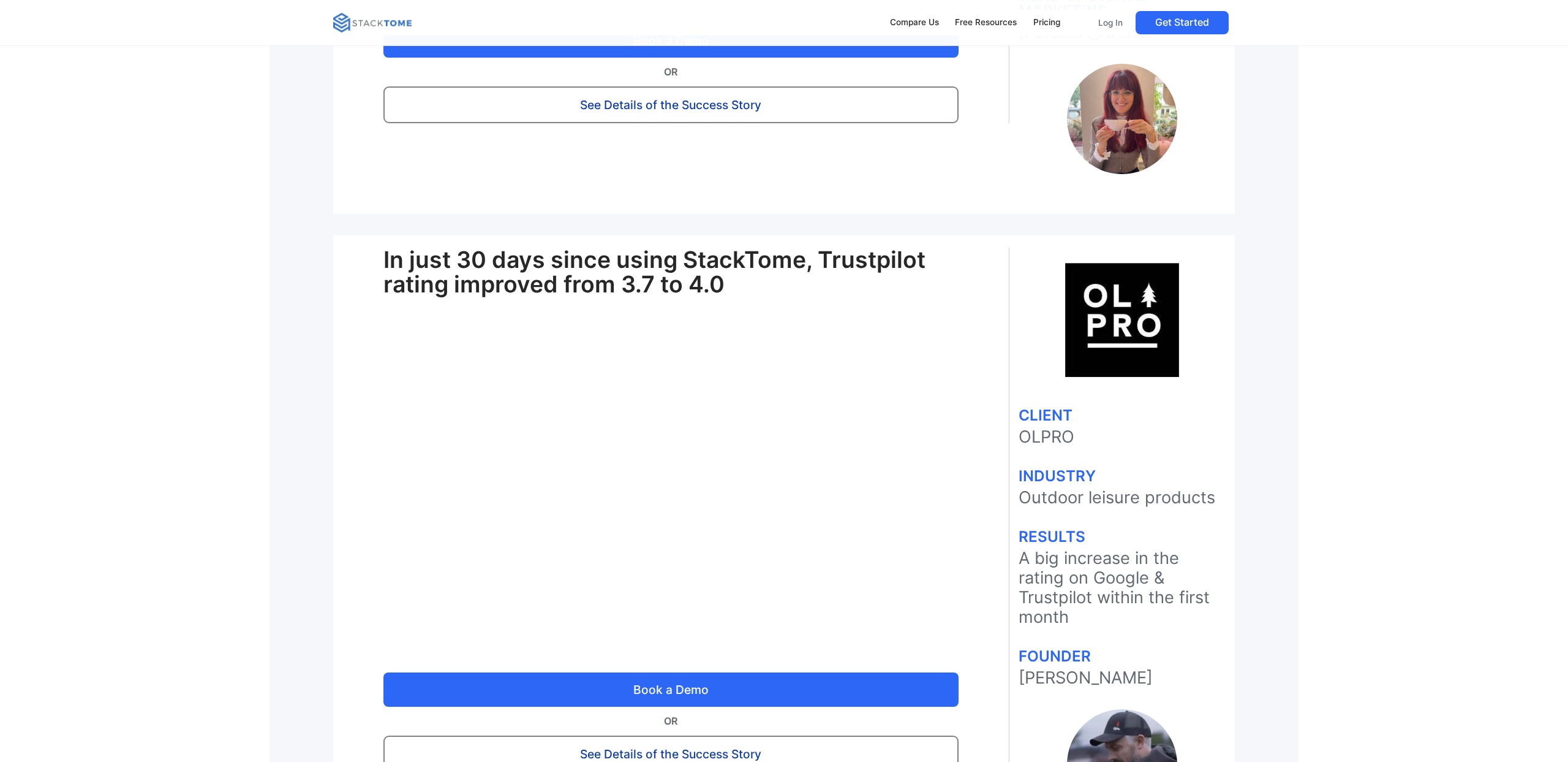
scroll to position [2148, 0]
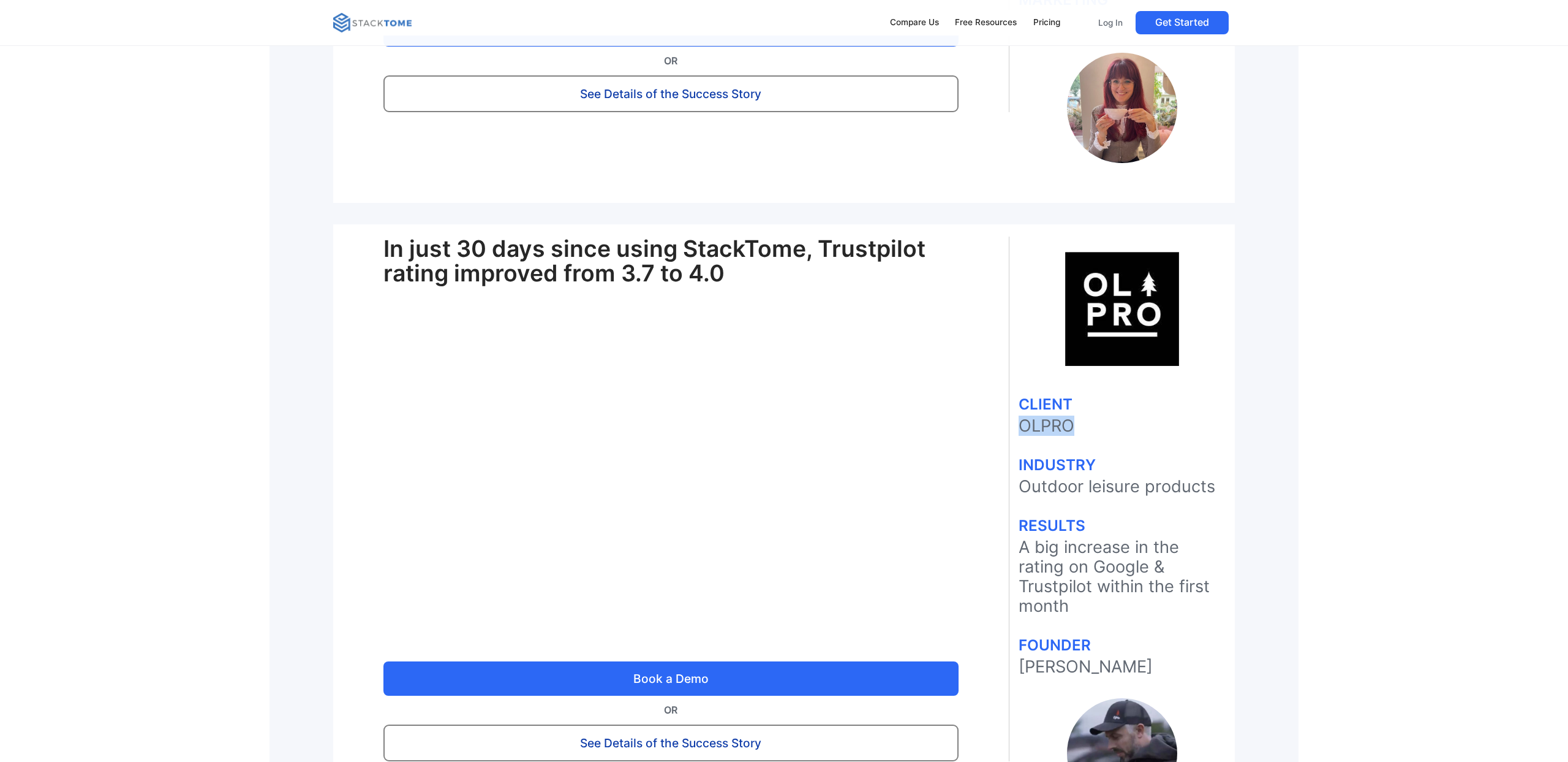
drag, startPoint x: 1068, startPoint y: 409, endPoint x: 1017, endPoint y: 407, distance: 51.0
click at [1017, 407] on div "CLIENT OLPRO INDUSTRY Outdoor leisure products RESULTS A big increase in the ra…" at bounding box center [1122, 539] width 225 height 575
copy p "OLPRO"
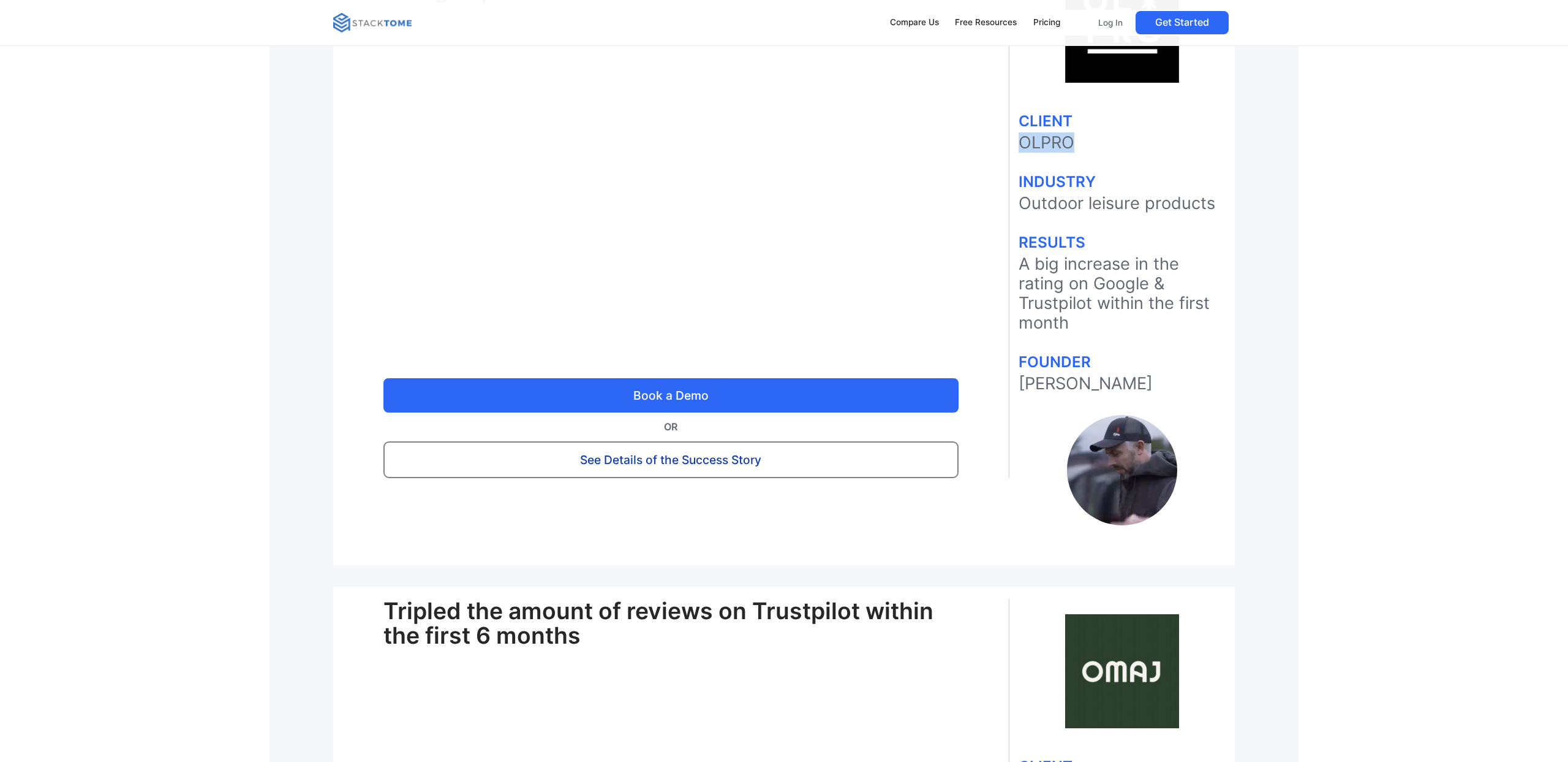
scroll to position [2433, 0]
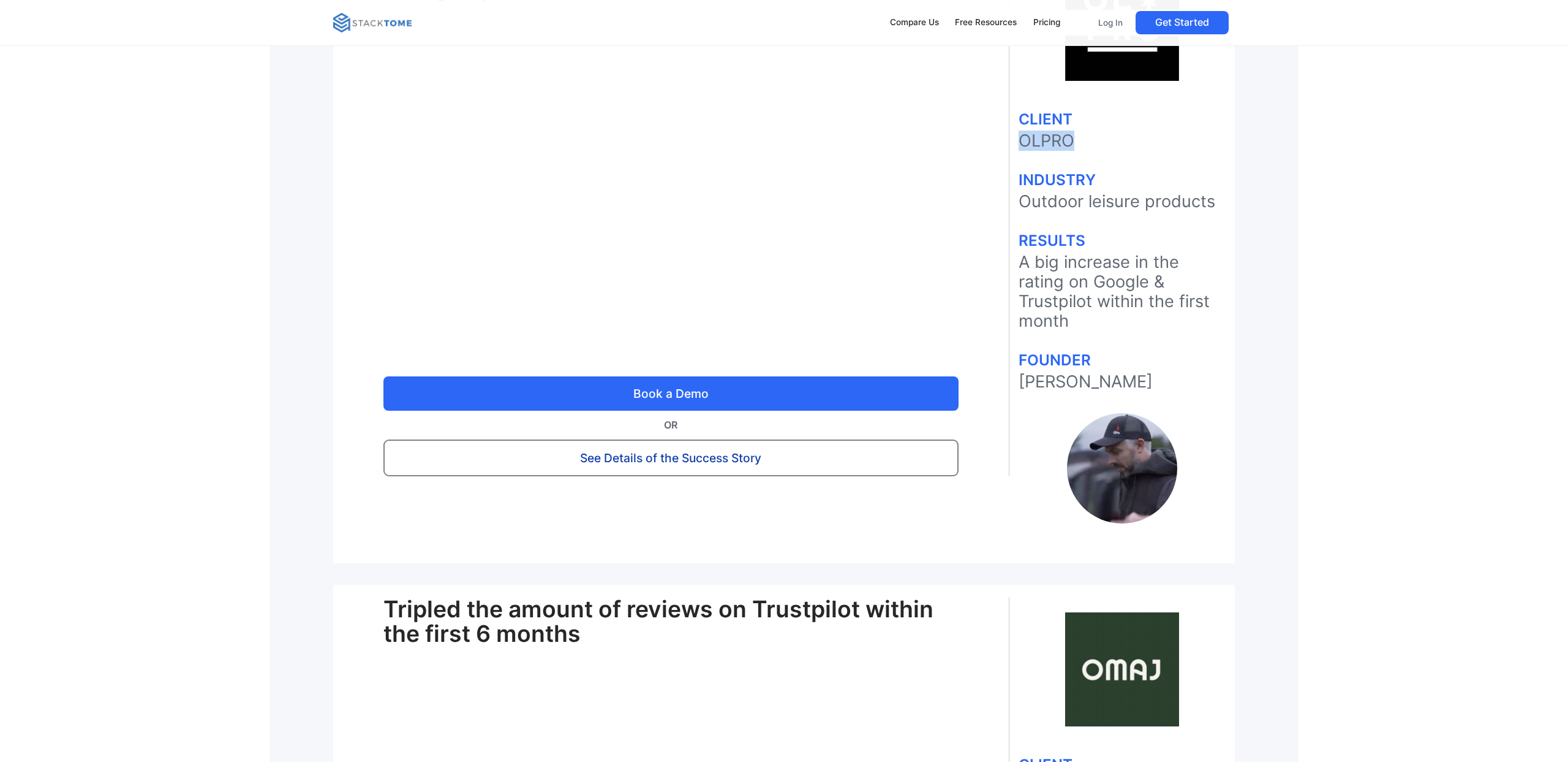
click at [831, 440] on link "See Details of the Success Story" at bounding box center [671, 458] width 575 height 37
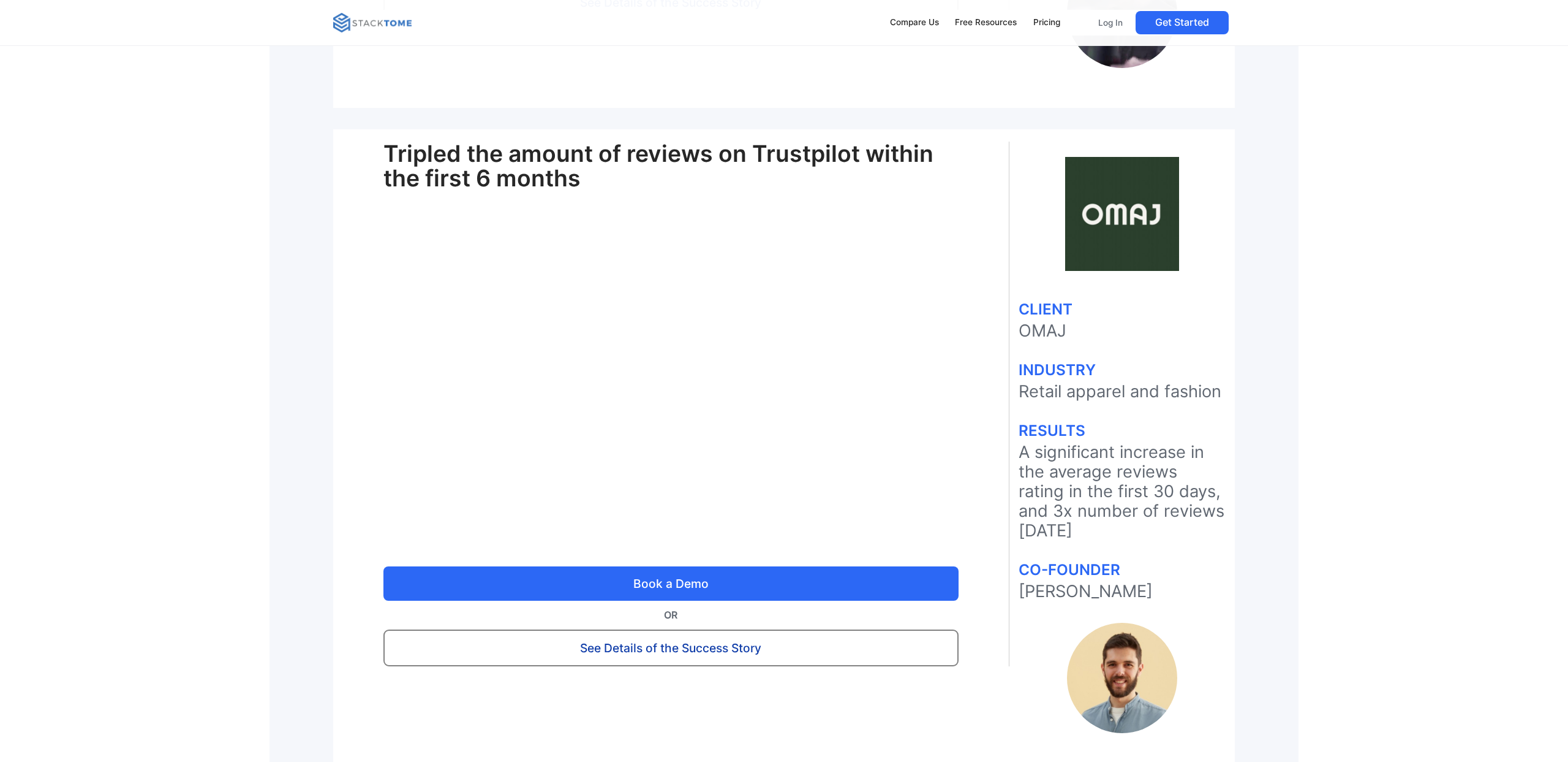
scroll to position [2889, 0]
click at [734, 629] on link "See Details of the Success Story" at bounding box center [671, 647] width 575 height 37
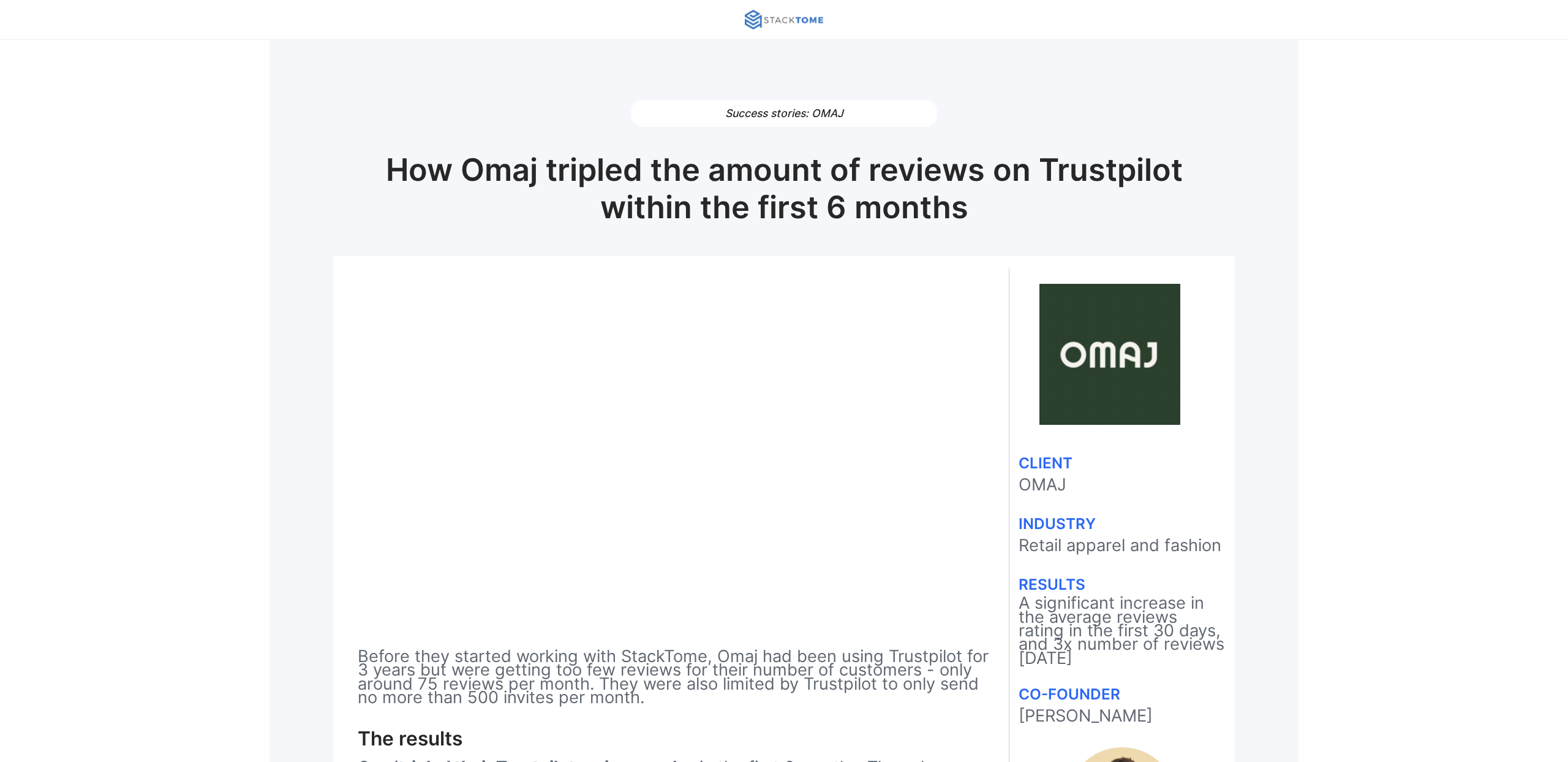
click at [780, 25] on img at bounding box center [784, 19] width 78 height 20
click at [771, 19] on img at bounding box center [784, 19] width 78 height 20
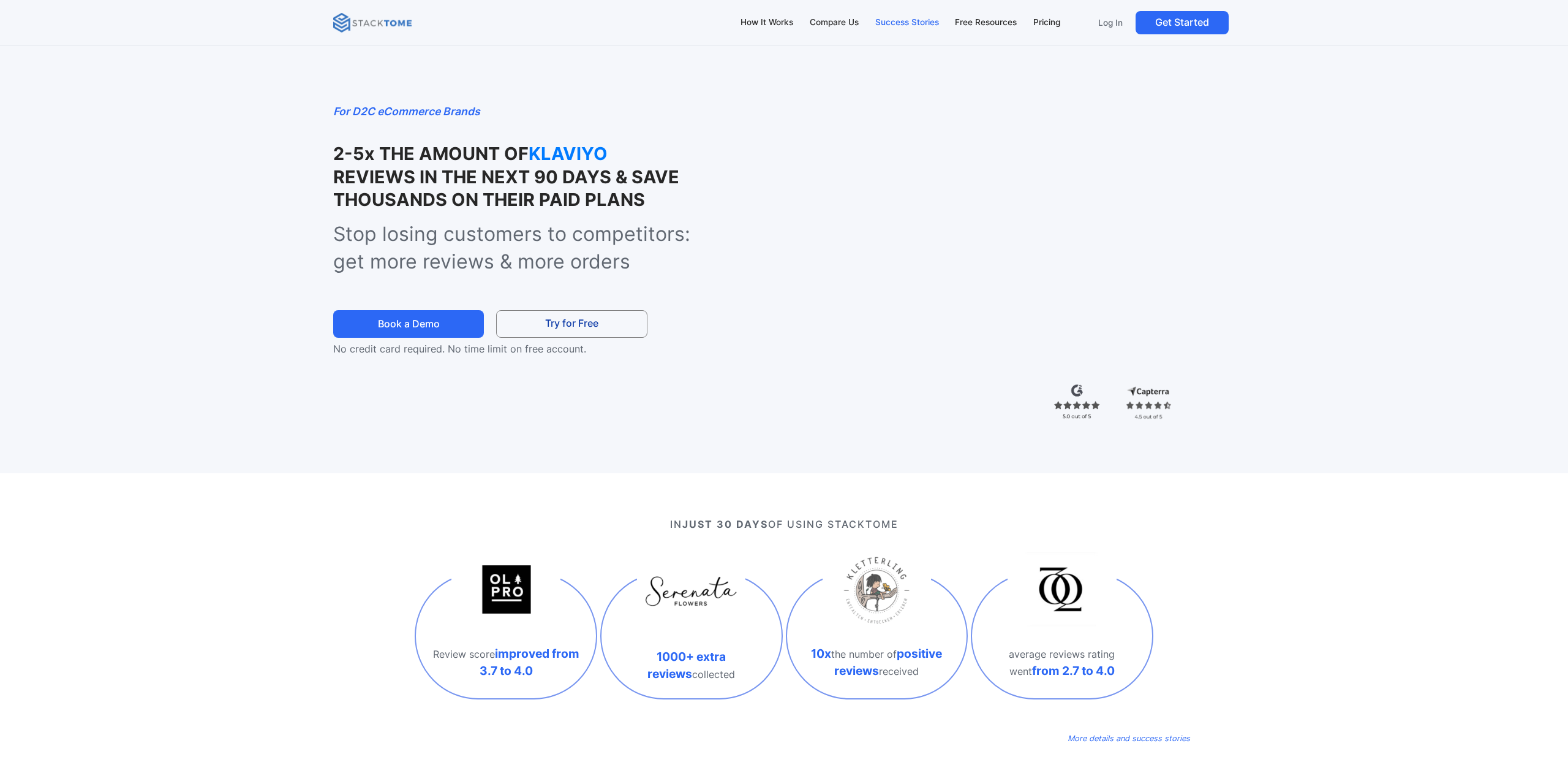
click at [909, 20] on div "Success Stories" at bounding box center [906, 22] width 63 height 13
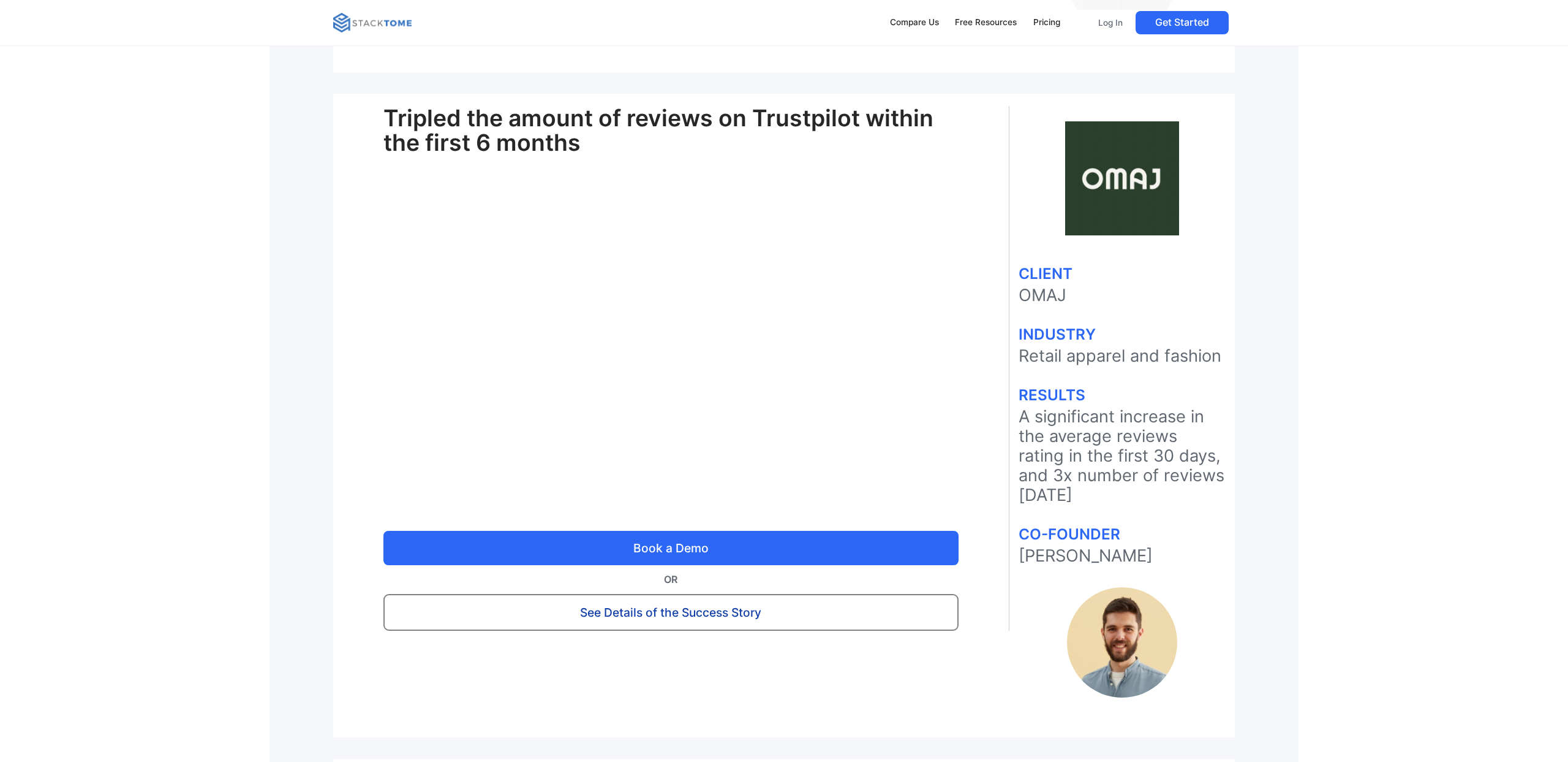
scroll to position [2904, 0]
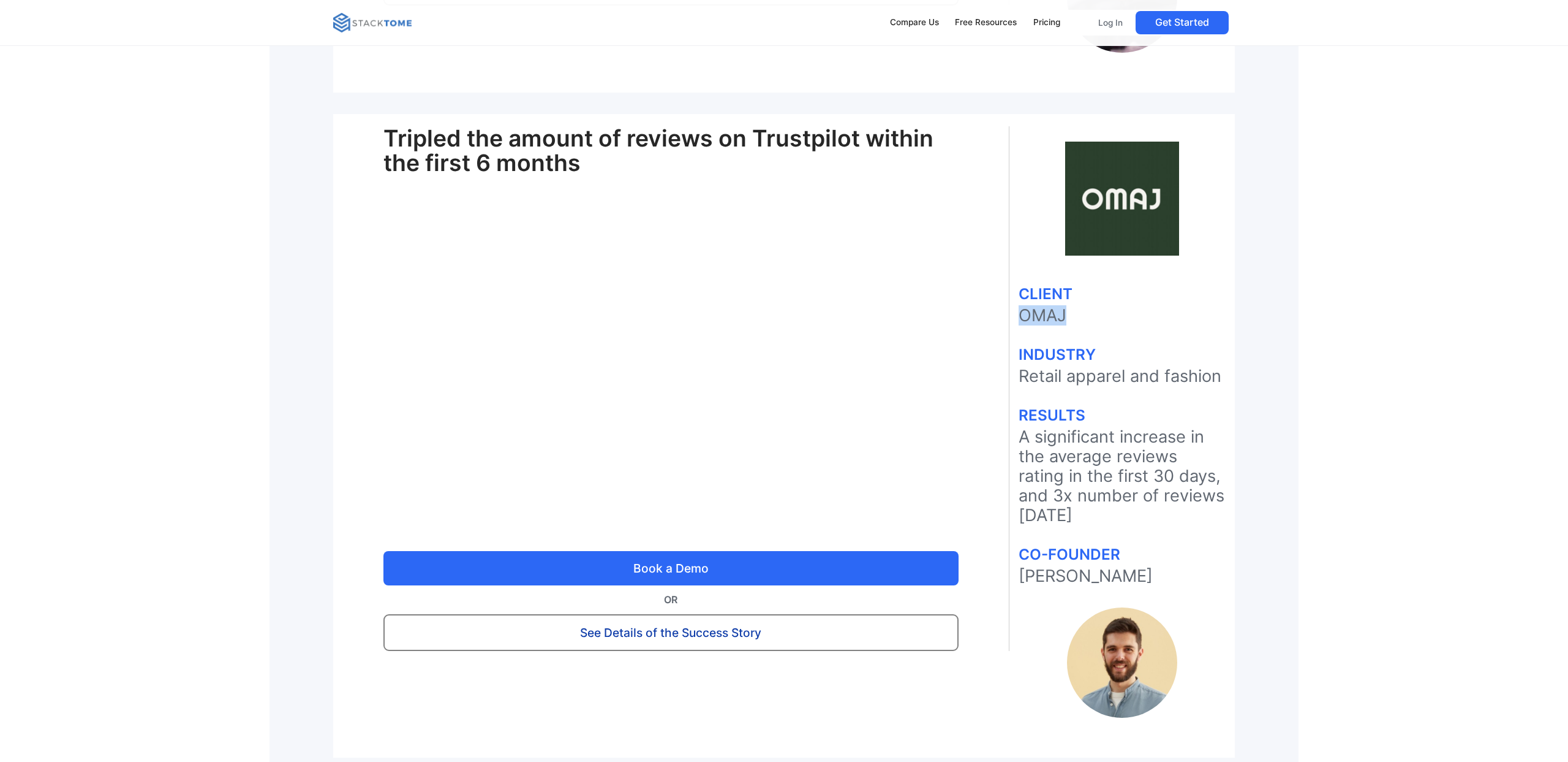
drag, startPoint x: 1083, startPoint y: 291, endPoint x: 1019, endPoint y: 296, distance: 64.2
click at [1019, 306] on p "OMAJ" at bounding box center [1122, 315] width 207 height 20
copy p "OMAJ"
